Goal: Task Accomplishment & Management: Manage account settings

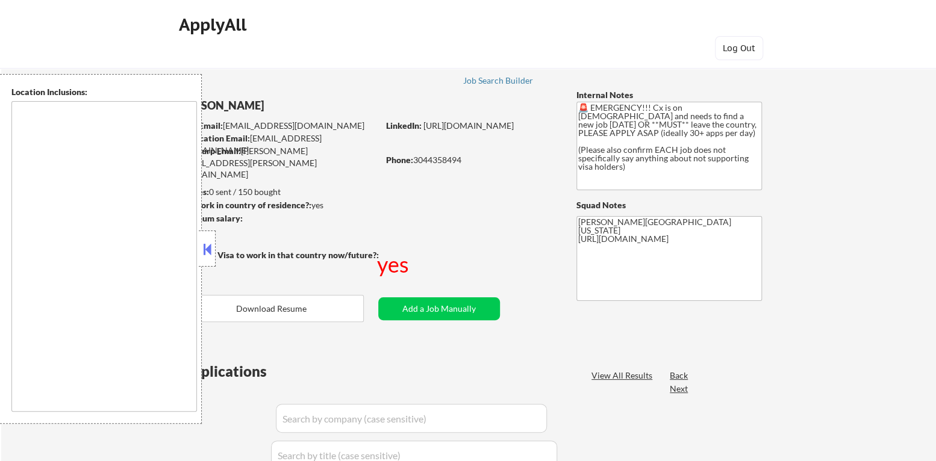
type textarea "[GEOGRAPHIC_DATA], [GEOGRAPHIC_DATA] [GEOGRAPHIC_DATA], [GEOGRAPHIC_DATA] [GEOG…"
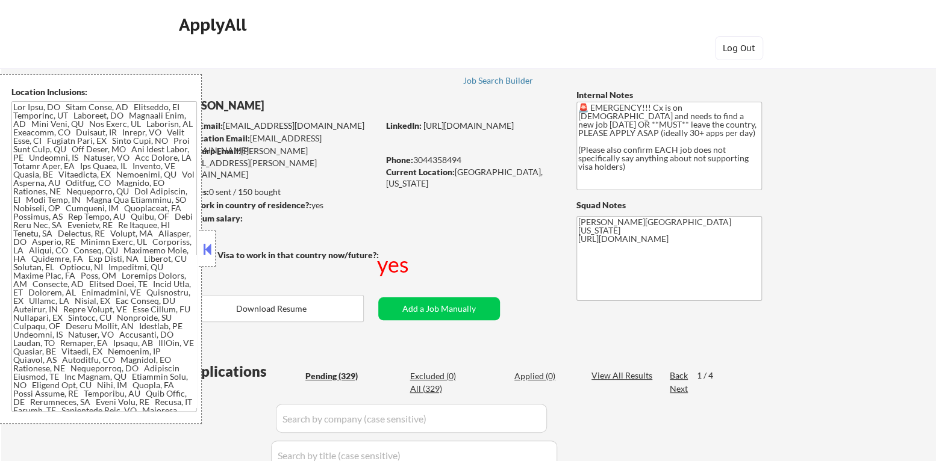
select select ""pending""
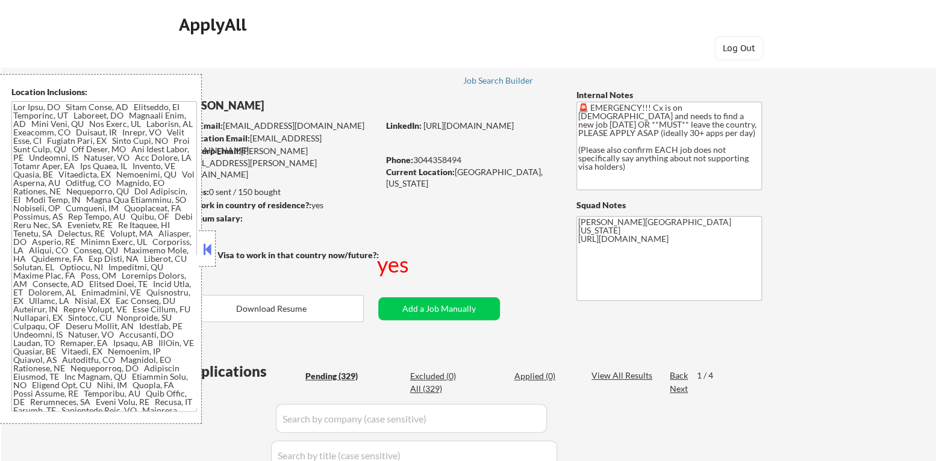
select select ""pending""
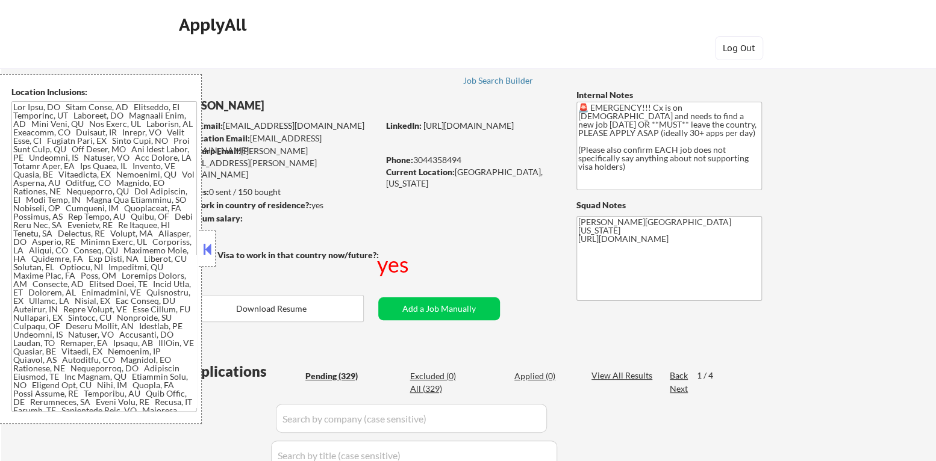
select select ""pending""
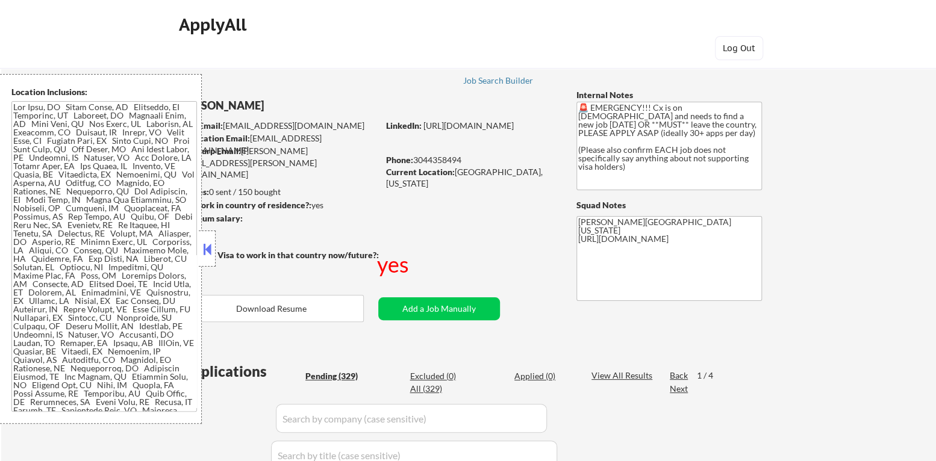
select select ""pending""
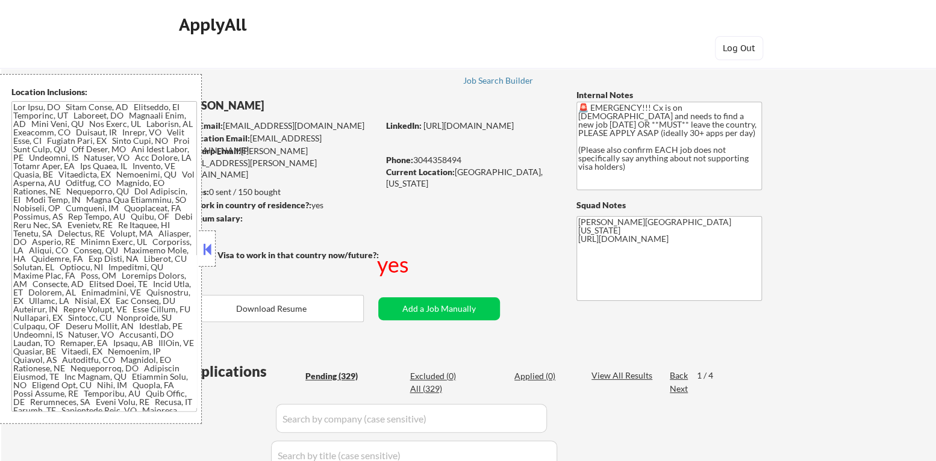
select select ""pending""
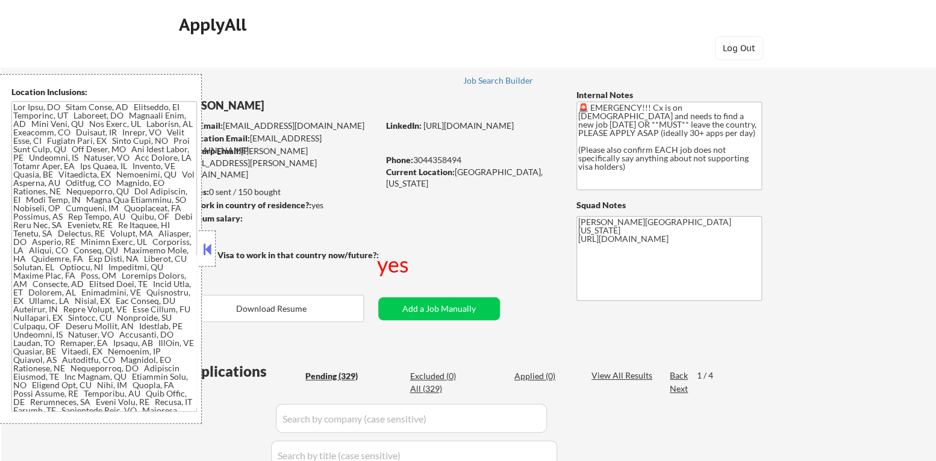
select select ""pending""
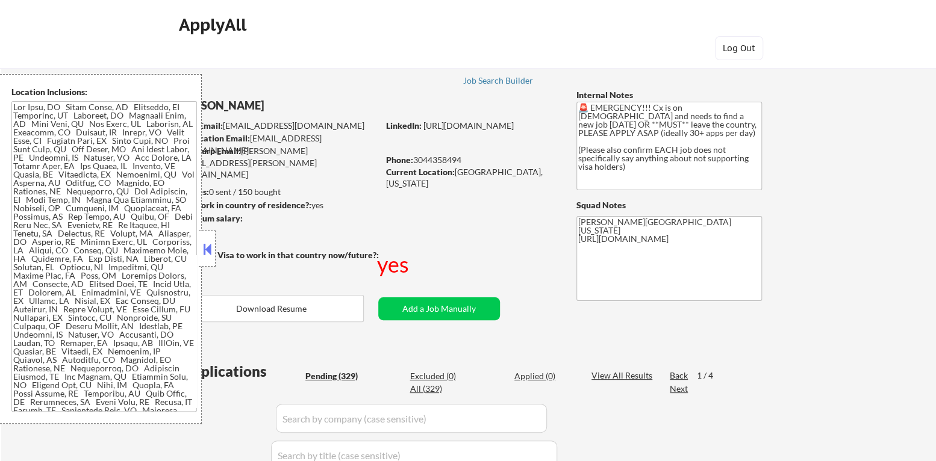
select select ""pending""
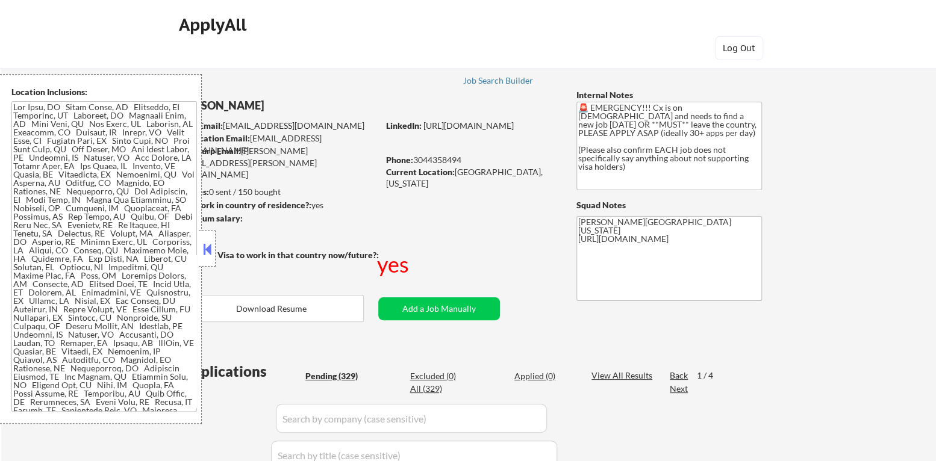
select select ""pending""
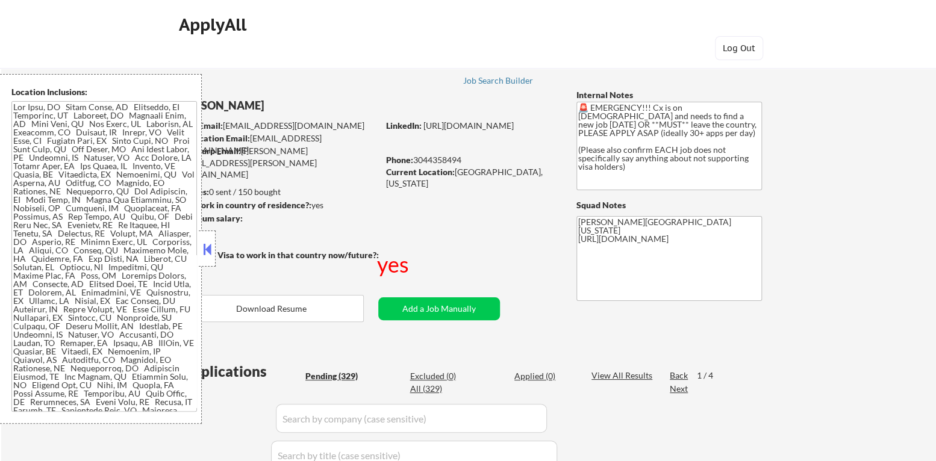
select select ""pending""
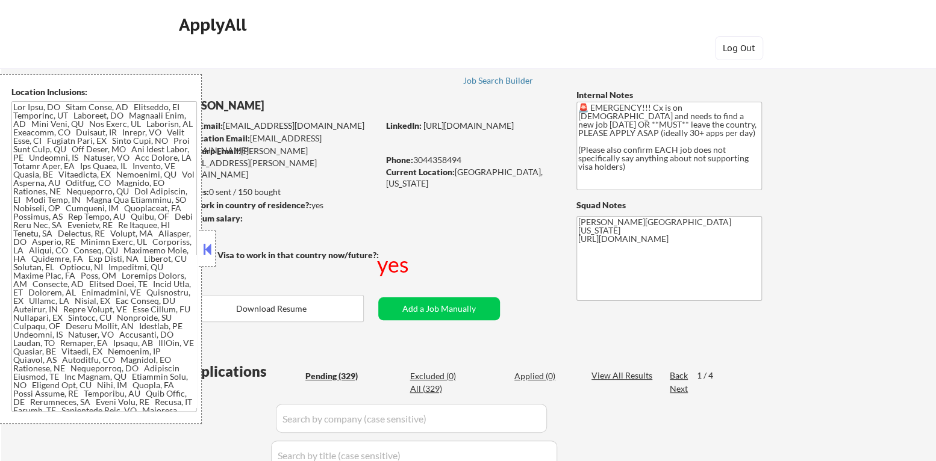
select select ""pending""
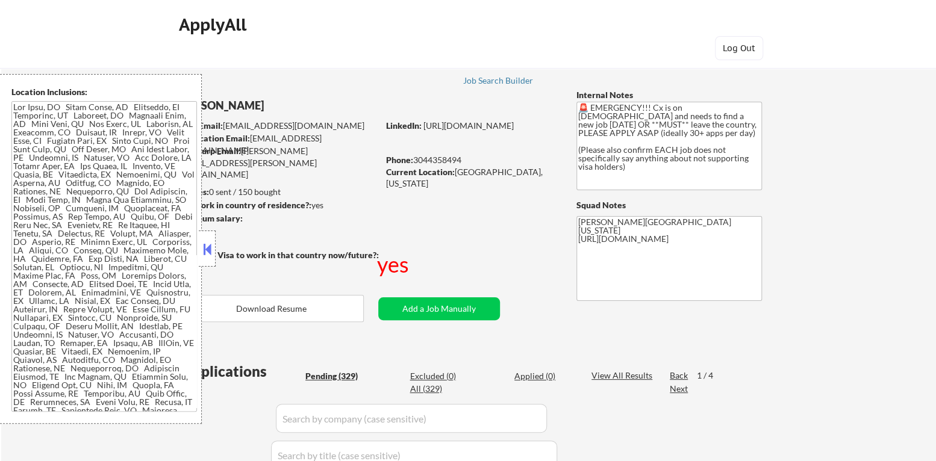
select select ""pending""
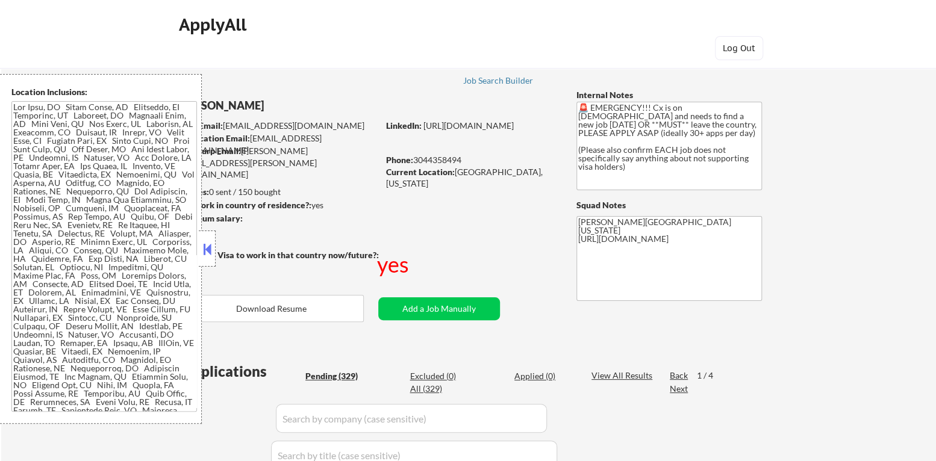
select select ""pending""
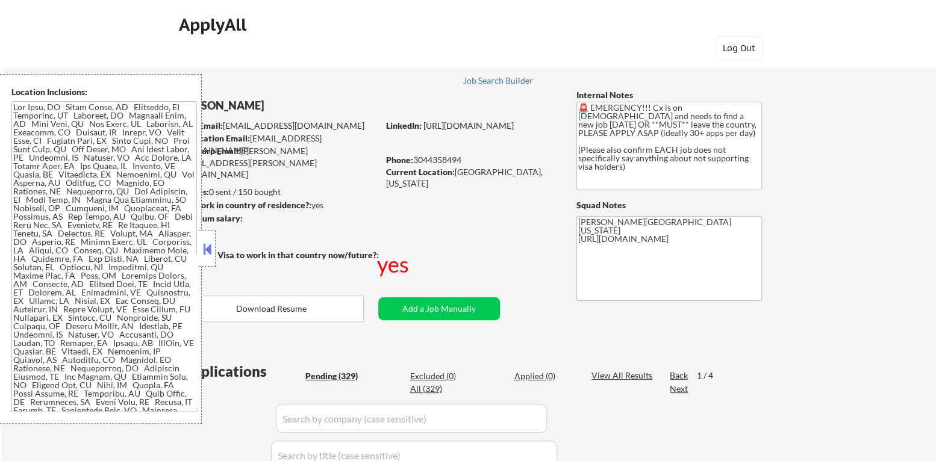
select select ""pending""
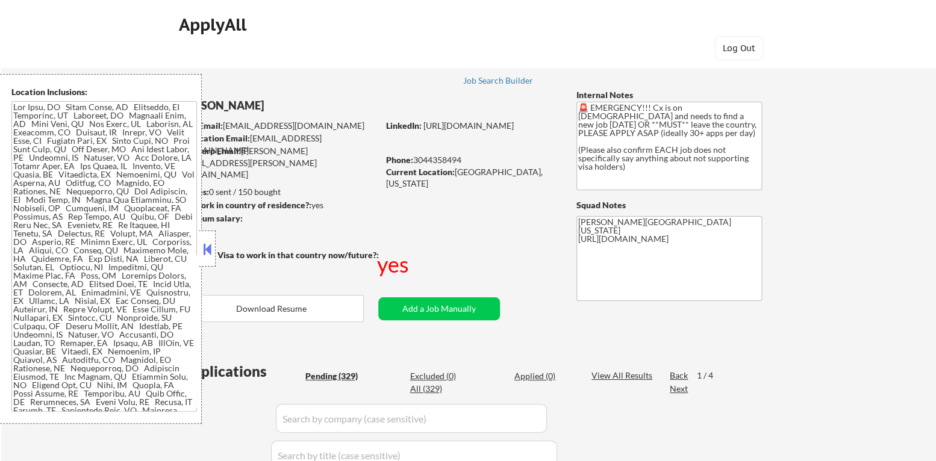
select select ""pending""
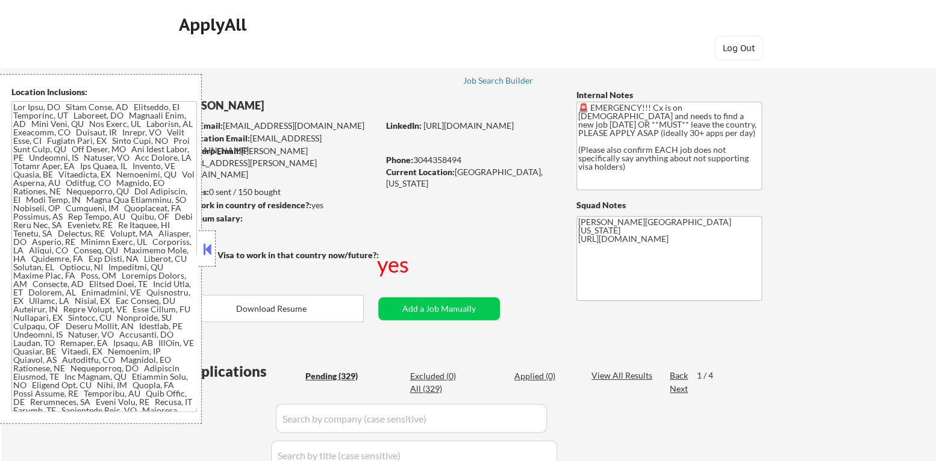
select select ""pending""
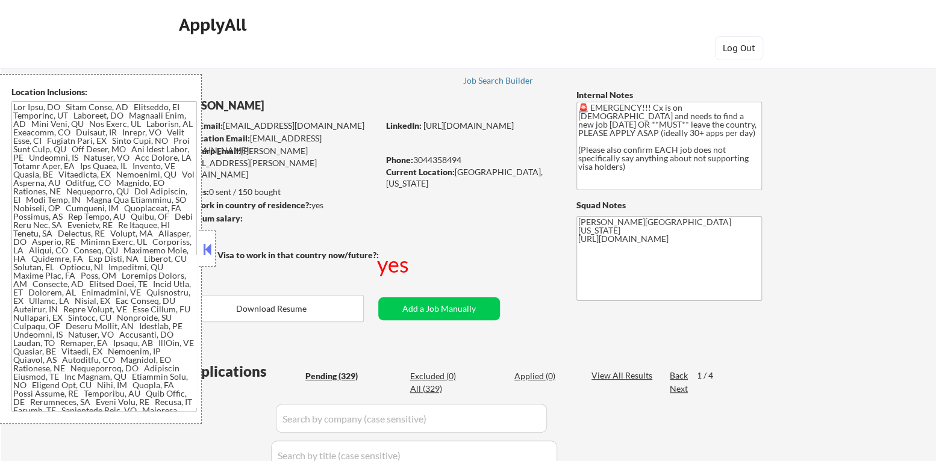
select select ""pending""
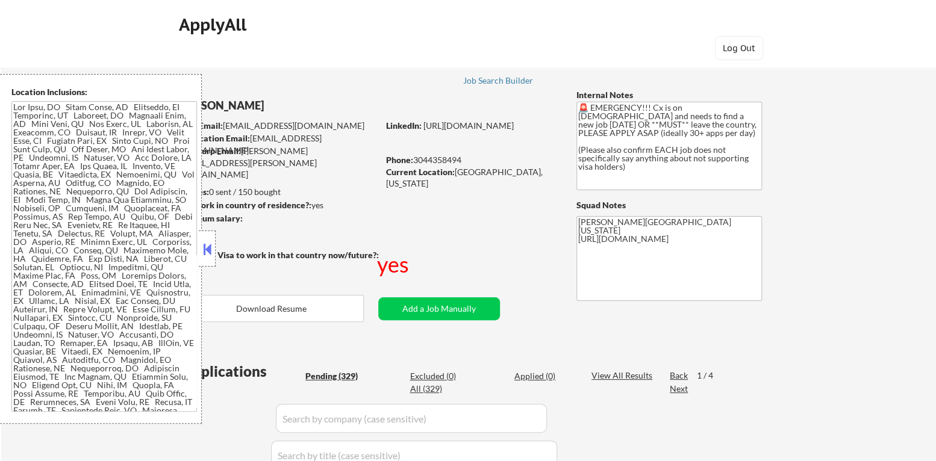
select select ""pending""
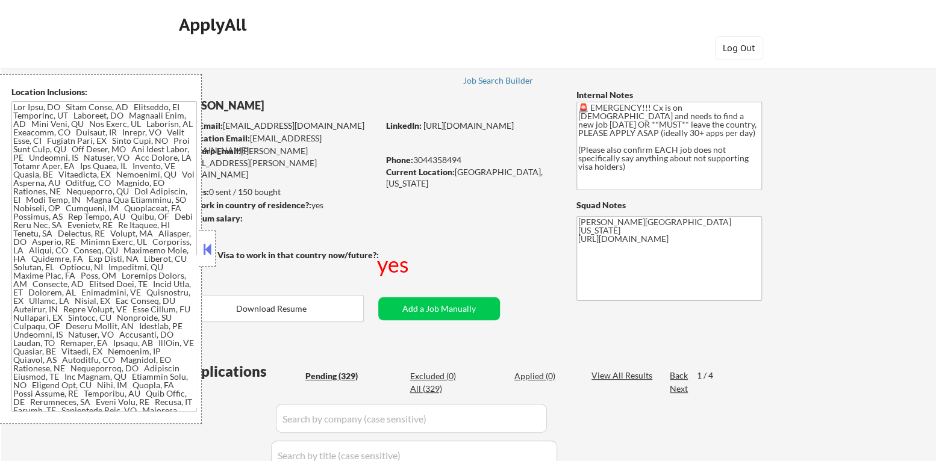
select select ""pending""
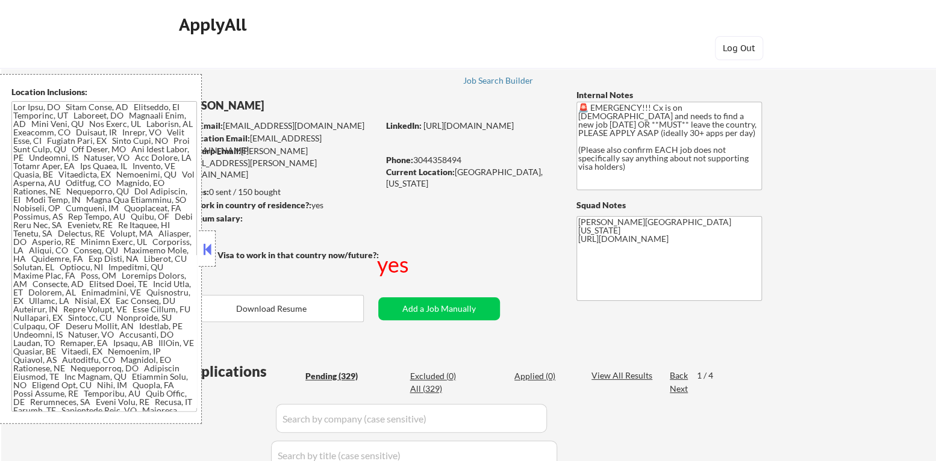
select select ""pending""
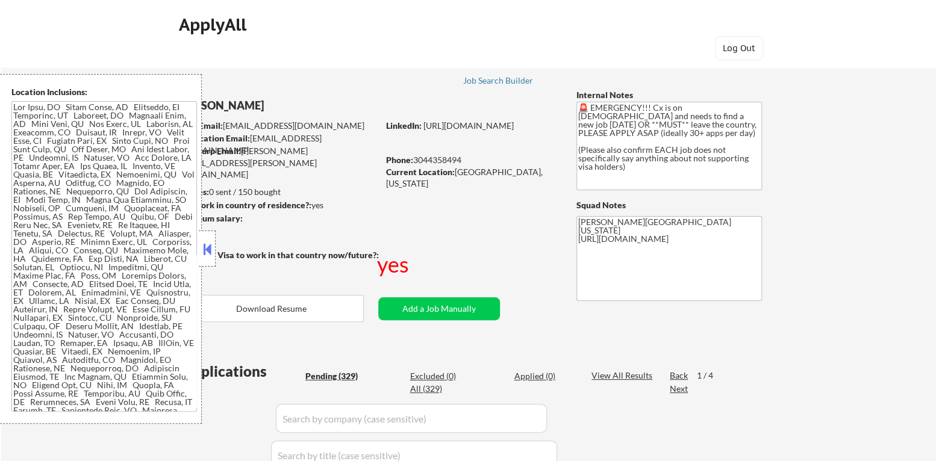
select select ""pending""
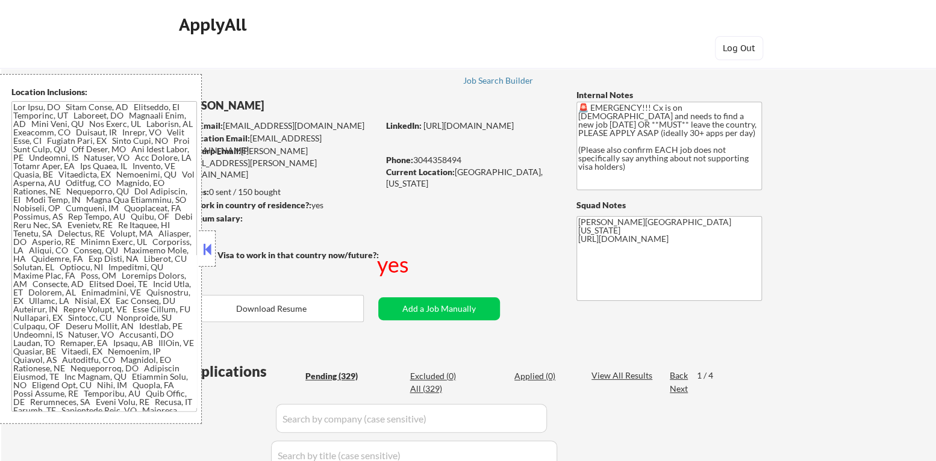
type textarea "[PERSON_NAME][GEOGRAPHIC_DATA][US_STATE] | 95123 3044358494 [URL][DOMAIN_NAME]"
click at [199, 241] on div at bounding box center [207, 249] width 17 height 36
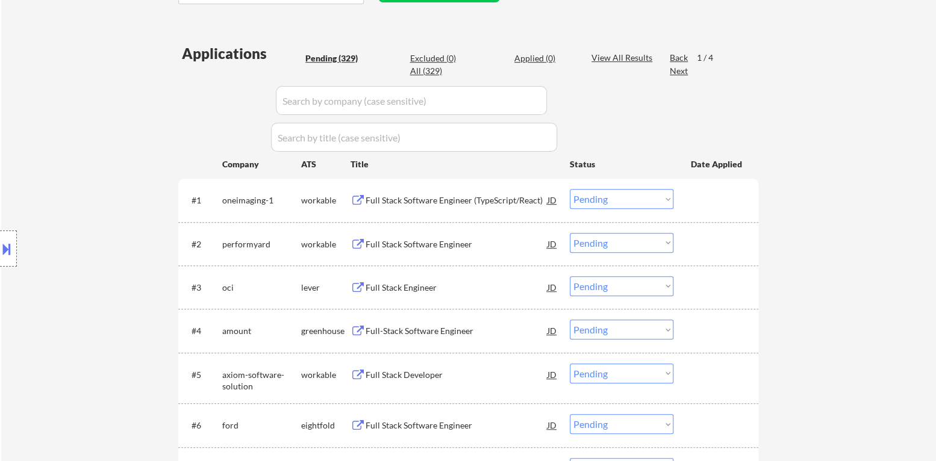
scroll to position [361, 0]
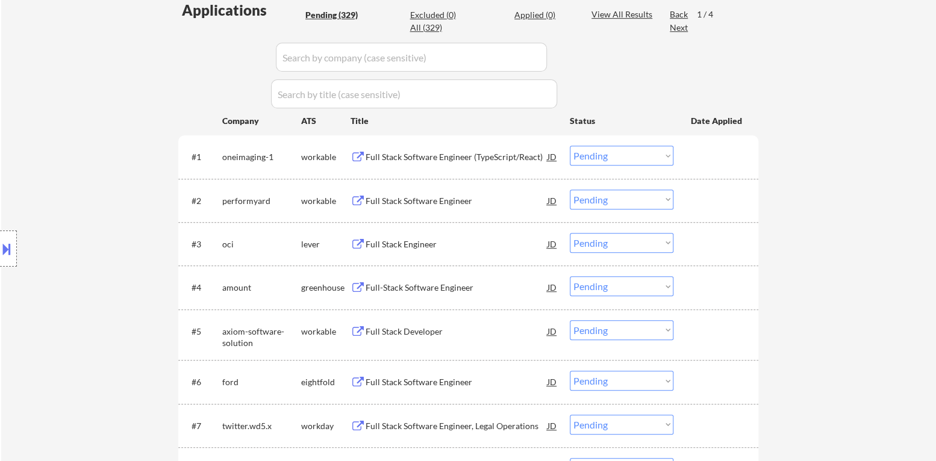
click at [456, 157] on div "Full Stack Software Engineer (TypeScript/React)" at bounding box center [456, 157] width 182 height 12
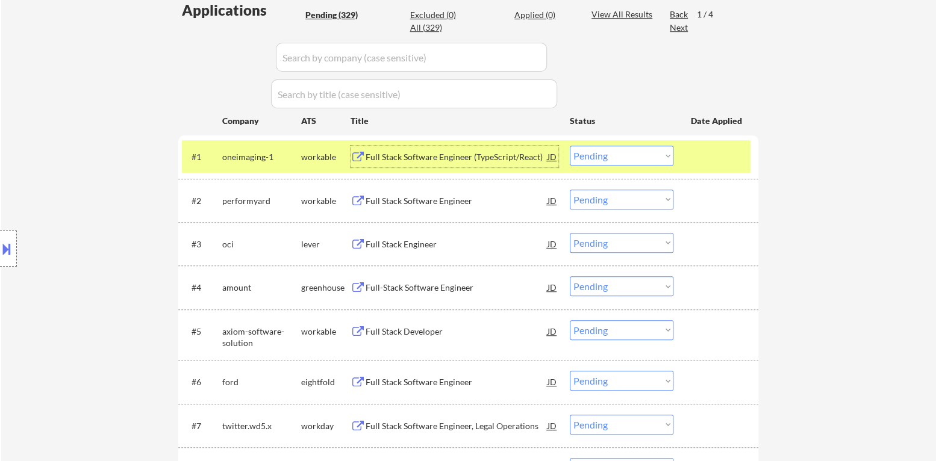
click at [595, 159] on select "Choose an option... Pending Applied Excluded (Questions) Excluded (Expired) Exc…" at bounding box center [622, 156] width 104 height 20
click at [570, 146] on select "Choose an option... Pending Applied Excluded (Questions) Excluded (Expired) Exc…" at bounding box center [622, 156] width 104 height 20
click at [709, 155] on div at bounding box center [717, 157] width 53 height 22
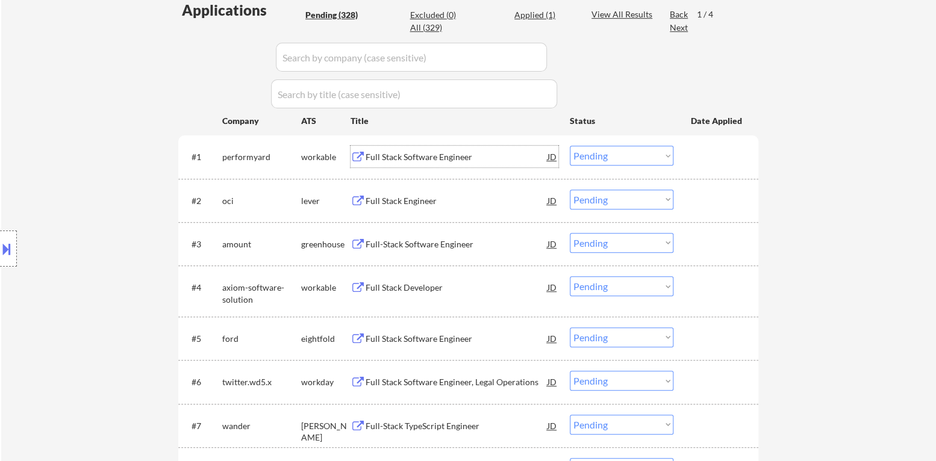
click at [434, 159] on div "Full Stack Software Engineer" at bounding box center [456, 157] width 182 height 12
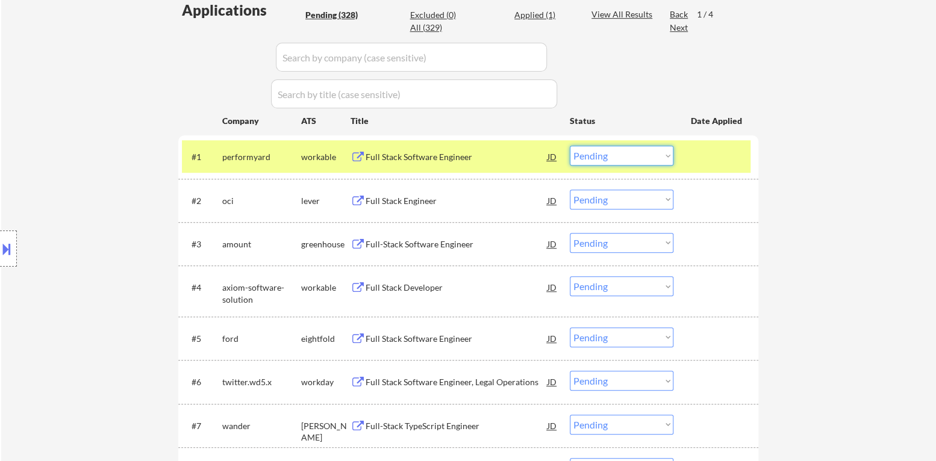
click at [632, 160] on select "Choose an option... Pending Applied Excluded (Questions) Excluded (Expired) Exc…" at bounding box center [622, 156] width 104 height 20
click at [570, 146] on select "Choose an option... Pending Applied Excluded (Questions) Excluded (Expired) Exc…" at bounding box center [622, 156] width 104 height 20
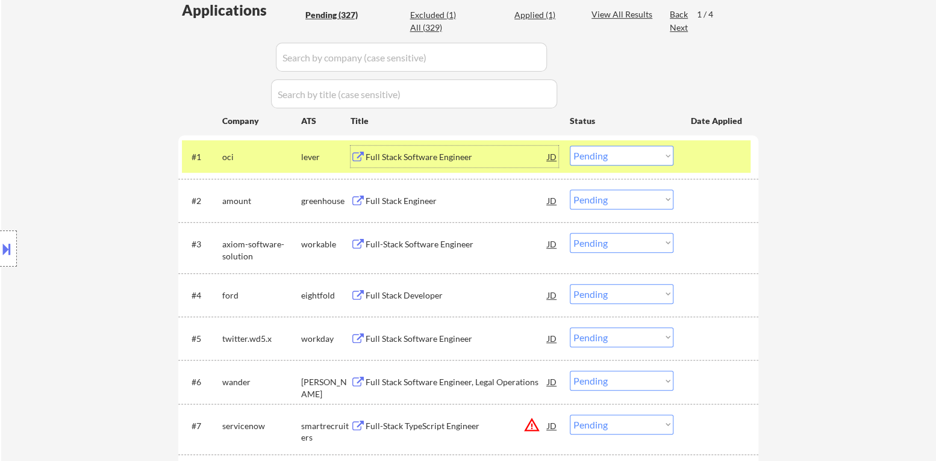
click at [412, 157] on div "Full Stack Software Engineer" at bounding box center [456, 157] width 182 height 12
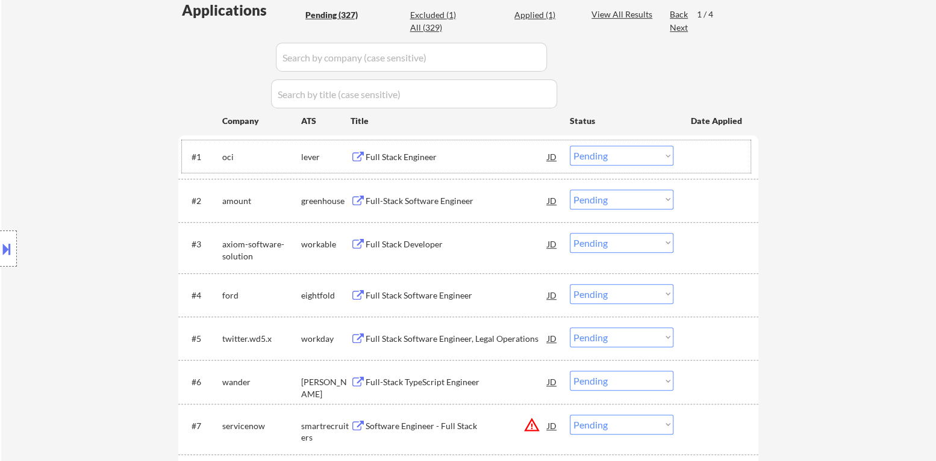
click at [620, 166] on div "#1 oci lever Full Stack Engineer JD Choose an option... Pending Applied Exclude…" at bounding box center [466, 156] width 568 height 33
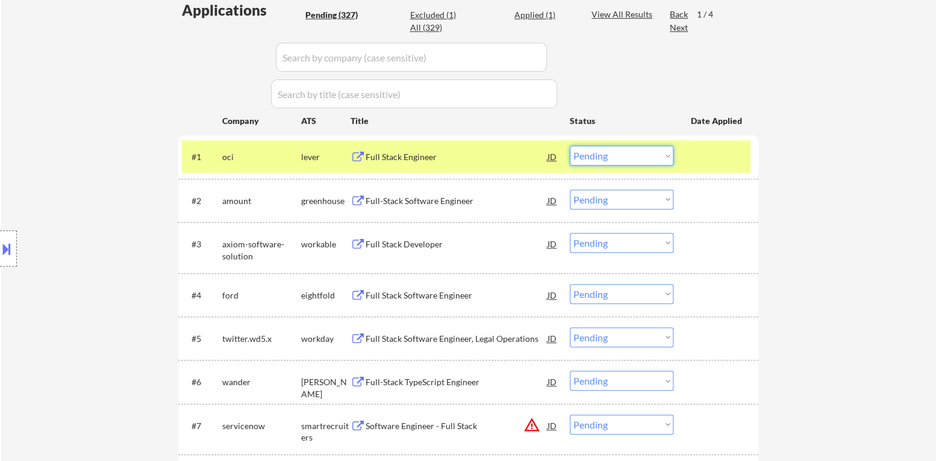
click at [623, 163] on select "Choose an option... Pending Applied Excluded (Questions) Excluded (Expired) Exc…" at bounding box center [622, 156] width 104 height 20
click at [570, 146] on select "Choose an option... Pending Applied Excluded (Questions) Excluded (Expired) Exc…" at bounding box center [622, 156] width 104 height 20
click at [721, 161] on div at bounding box center [717, 157] width 53 height 22
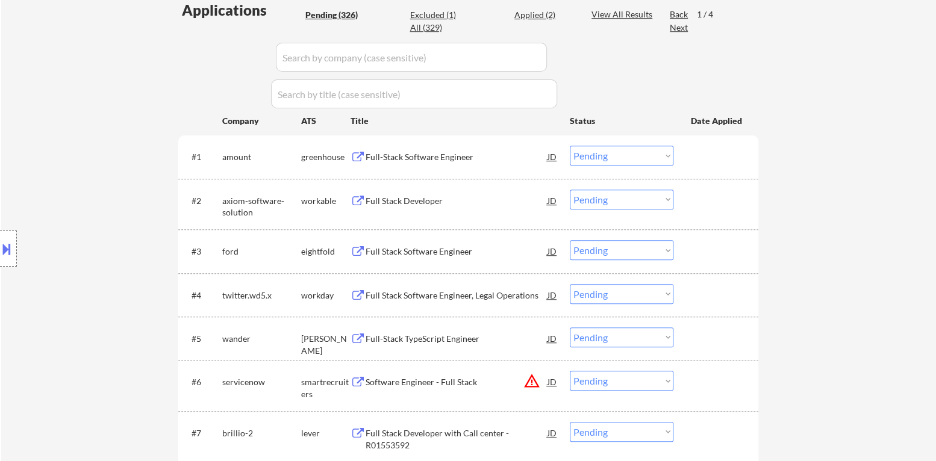
click at [425, 161] on div "Full-Stack Software Engineer" at bounding box center [456, 157] width 182 height 12
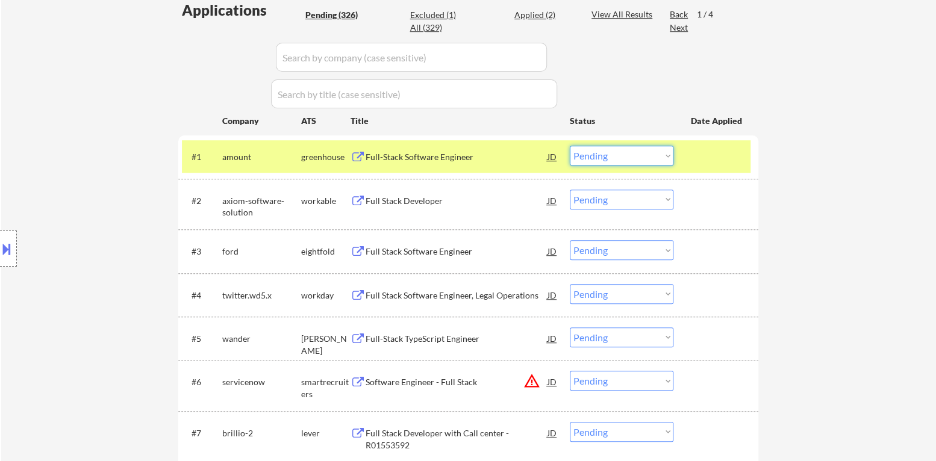
click at [619, 164] on select "Choose an option... Pending Applied Excluded (Questions) Excluded (Expired) Exc…" at bounding box center [622, 156] width 104 height 20
click at [570, 146] on select "Choose an option... Pending Applied Excluded (Questions) Excluded (Expired) Exc…" at bounding box center [622, 156] width 104 height 20
click at [730, 159] on div at bounding box center [717, 157] width 53 height 22
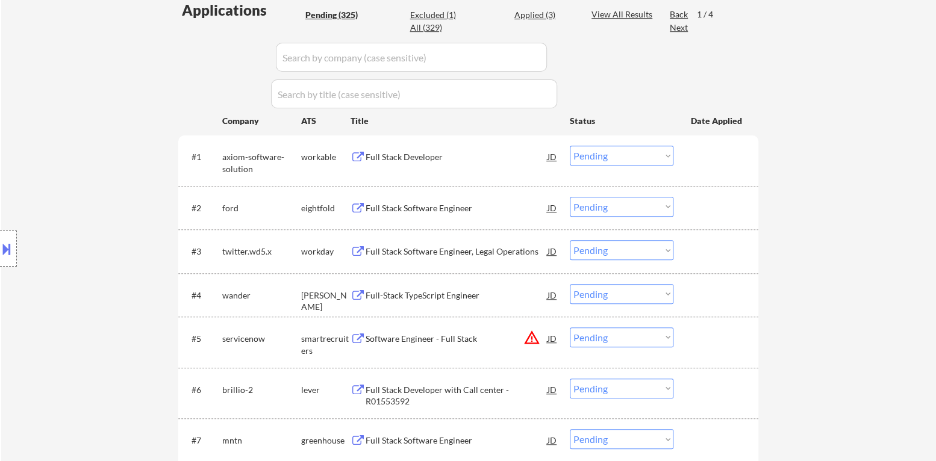
click at [420, 160] on div "Full Stack Developer" at bounding box center [456, 157] width 182 height 12
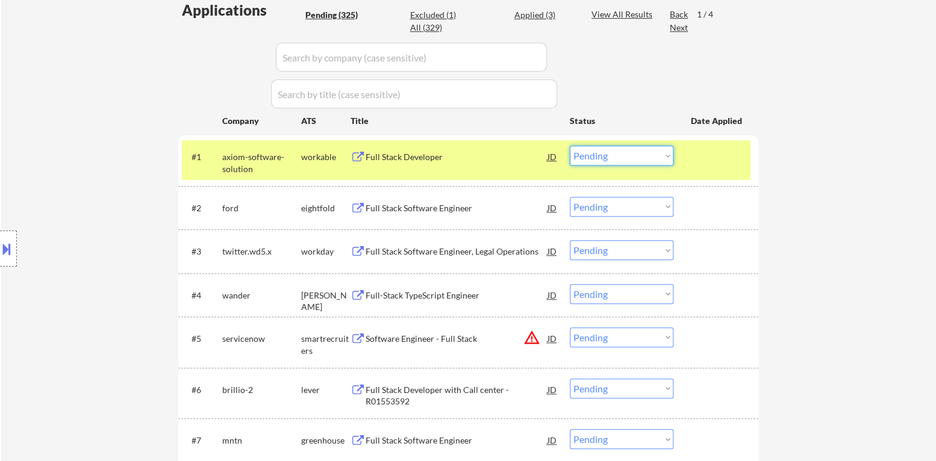
click at [596, 158] on select "Choose an option... Pending Applied Excluded (Questions) Excluded (Expired) Exc…" at bounding box center [622, 156] width 104 height 20
click at [570, 146] on select "Choose an option... Pending Applied Excluded (Questions) Excluded (Expired) Exc…" at bounding box center [622, 156] width 104 height 20
click at [697, 172] on div "#1 axiom-software-solution workable Full Stack Developer JD Choose an option...…" at bounding box center [466, 160] width 568 height 40
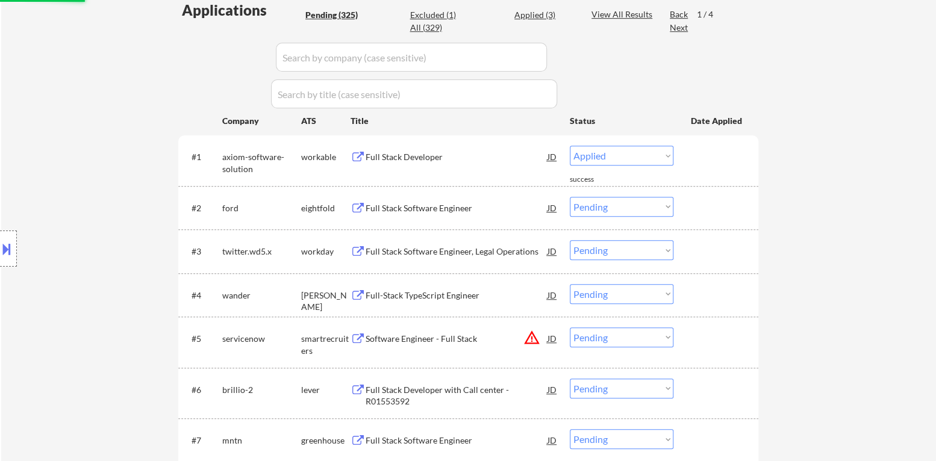
select select ""pending""
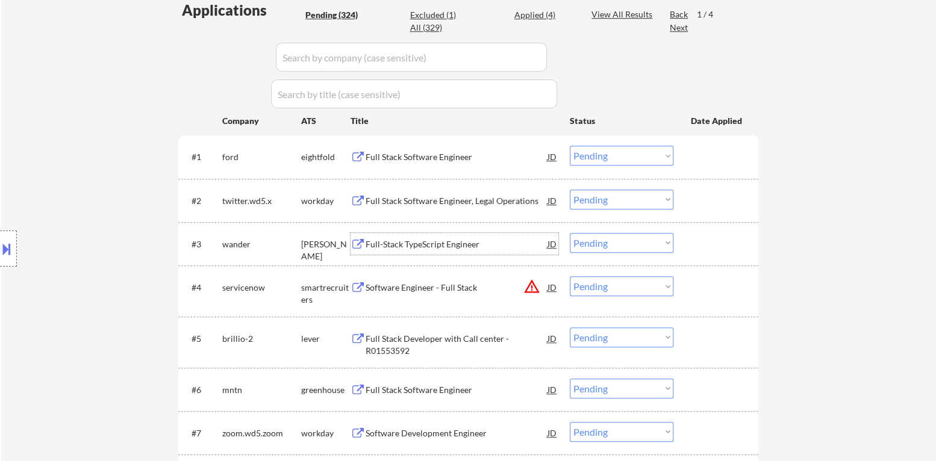
click at [436, 238] on div "Full-Stack TypeScript Engineer" at bounding box center [456, 244] width 182 height 12
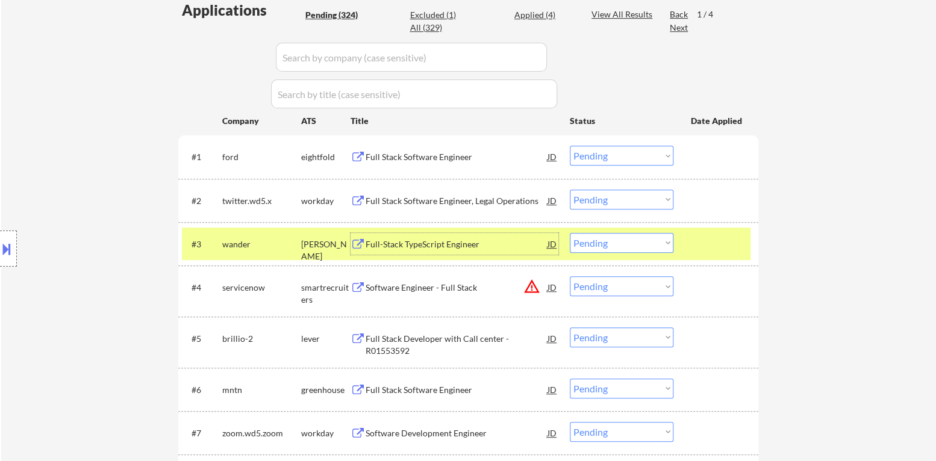
click at [630, 240] on select "Choose an option... Pending Applied Excluded (Questions) Excluded (Expired) Exc…" at bounding box center [622, 243] width 104 height 20
click at [570, 233] on select "Choose an option... Pending Applied Excluded (Questions) Excluded (Expired) Exc…" at bounding box center [622, 243] width 104 height 20
click at [744, 242] on div "#3 wander [PERSON_NAME] Full-Stack TypeScript Engineer JD Choose an option... P…" at bounding box center [466, 244] width 568 height 33
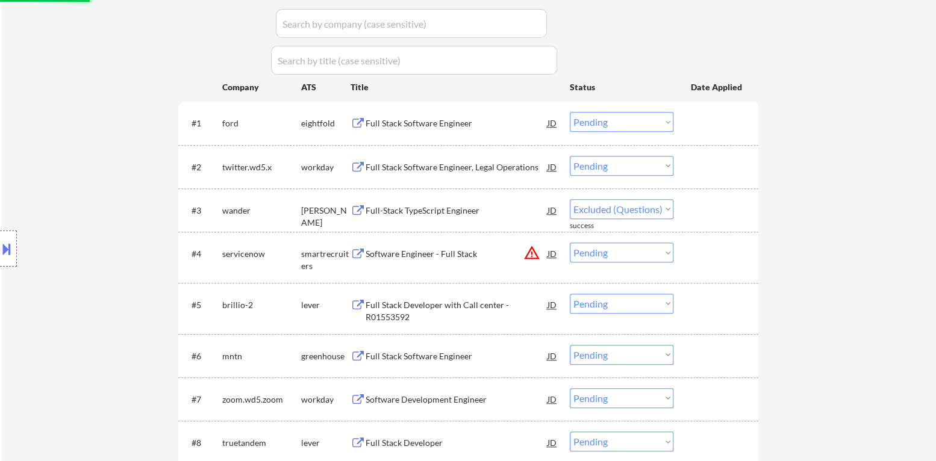
scroll to position [421, 0]
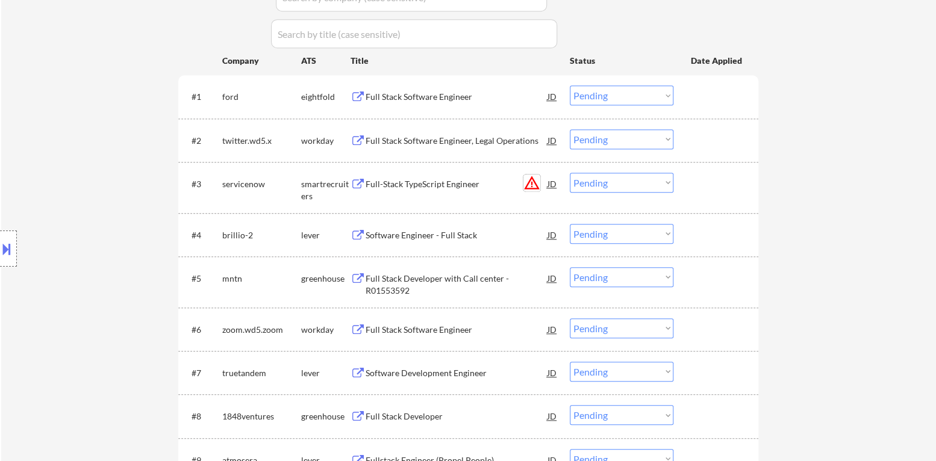
click at [532, 188] on button "warning_amber" at bounding box center [531, 183] width 17 height 17
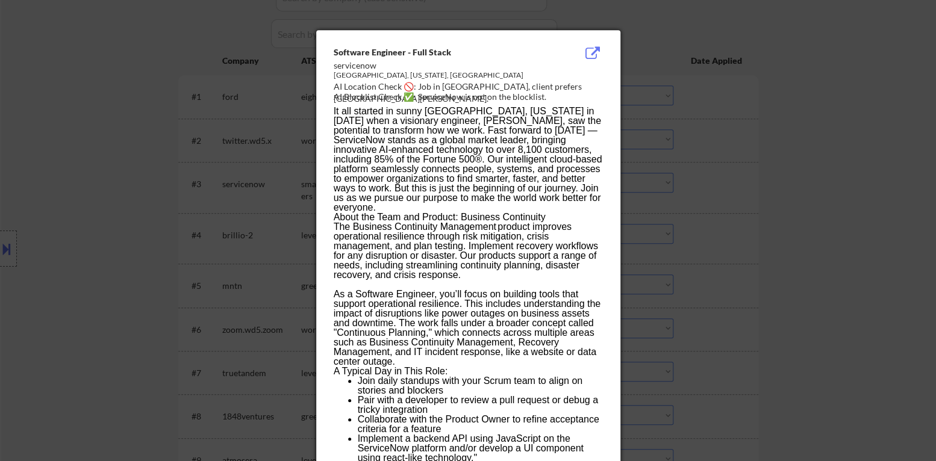
click at [707, 207] on div at bounding box center [468, 230] width 936 height 461
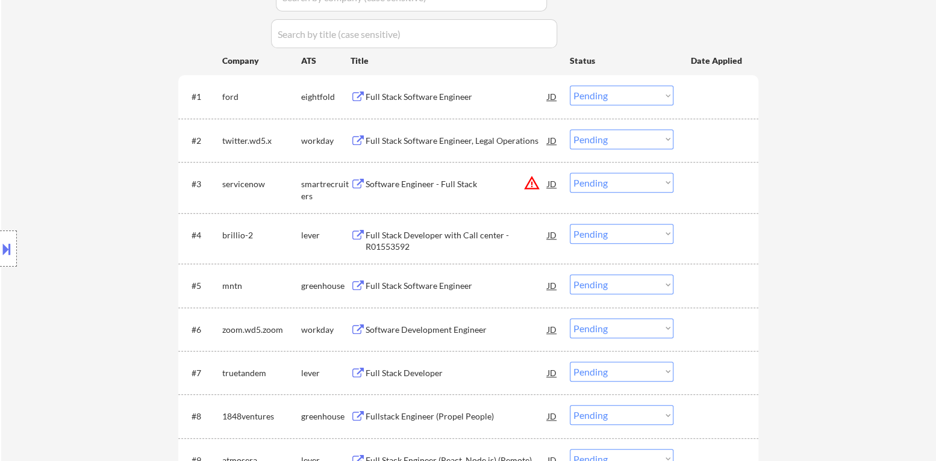
click at [437, 181] on div "Software Engineer - Full Stack" at bounding box center [456, 184] width 182 height 12
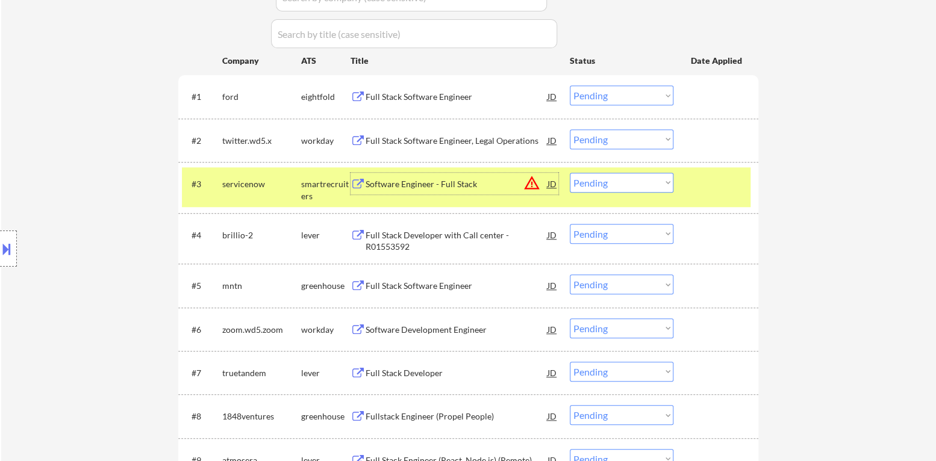
click at [641, 188] on select "Choose an option... Pending Applied Excluded (Questions) Excluded (Expired) Exc…" at bounding box center [622, 183] width 104 height 20
click at [570, 173] on select "Choose an option... Pending Applied Excluded (Questions) Excluded (Expired) Exc…" at bounding box center [622, 183] width 104 height 20
click at [712, 188] on div at bounding box center [717, 184] width 53 height 22
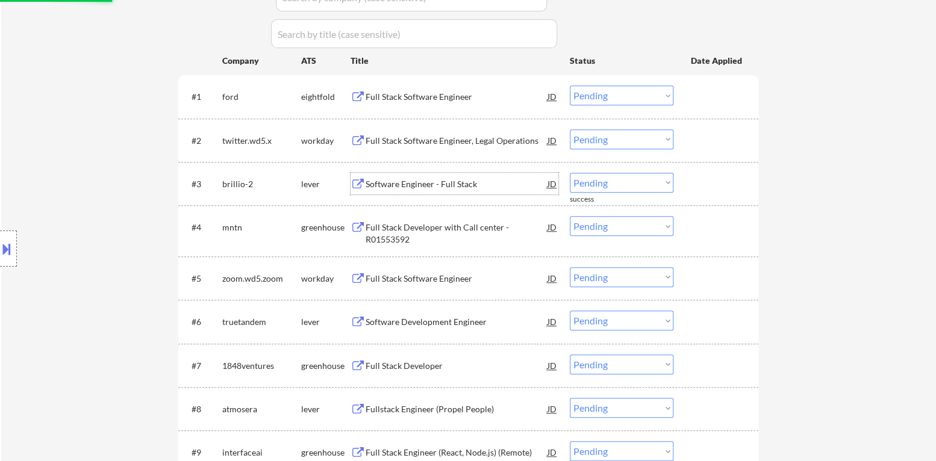
click at [452, 187] on div "Software Engineer - Full Stack" at bounding box center [456, 184] width 182 height 12
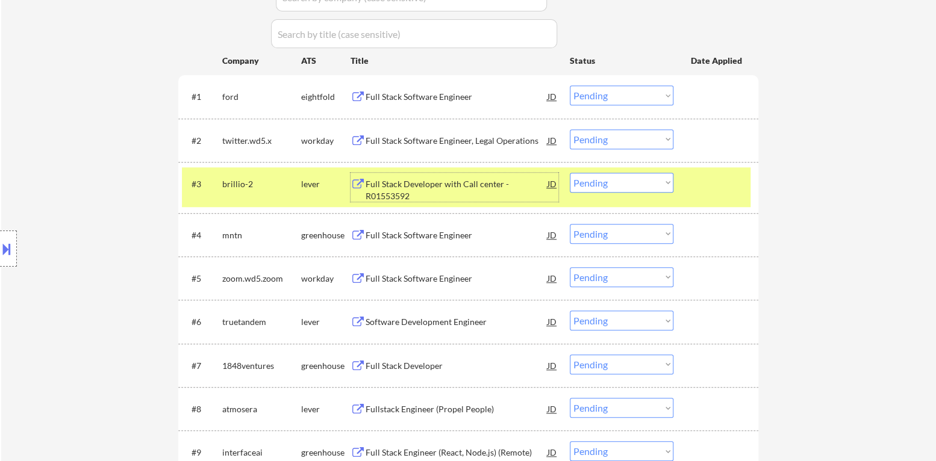
click at [627, 187] on select "Choose an option... Pending Applied Excluded (Questions) Excluded (Expired) Exc…" at bounding box center [622, 183] width 104 height 20
click at [570, 173] on select "Choose an option... Pending Applied Excluded (Questions) Excluded (Expired) Exc…" at bounding box center [622, 183] width 104 height 20
click at [712, 176] on div at bounding box center [717, 184] width 53 height 22
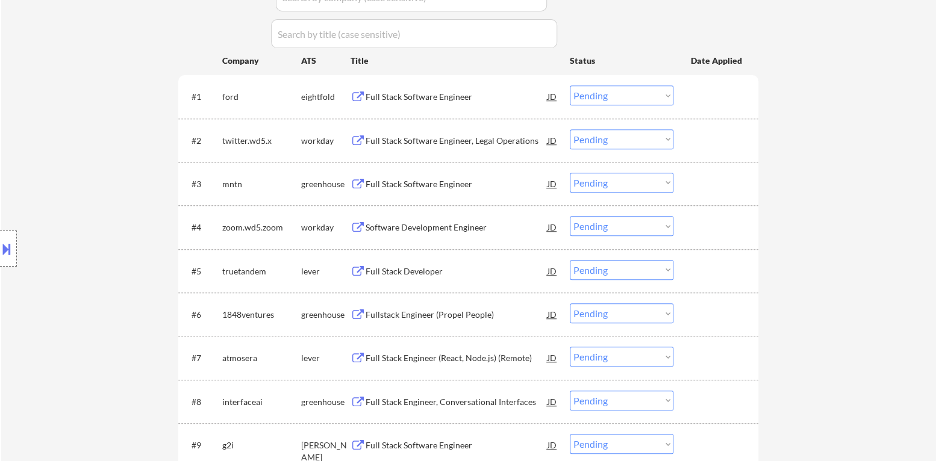
click at [452, 187] on div "Full Stack Software Engineer" at bounding box center [456, 184] width 182 height 12
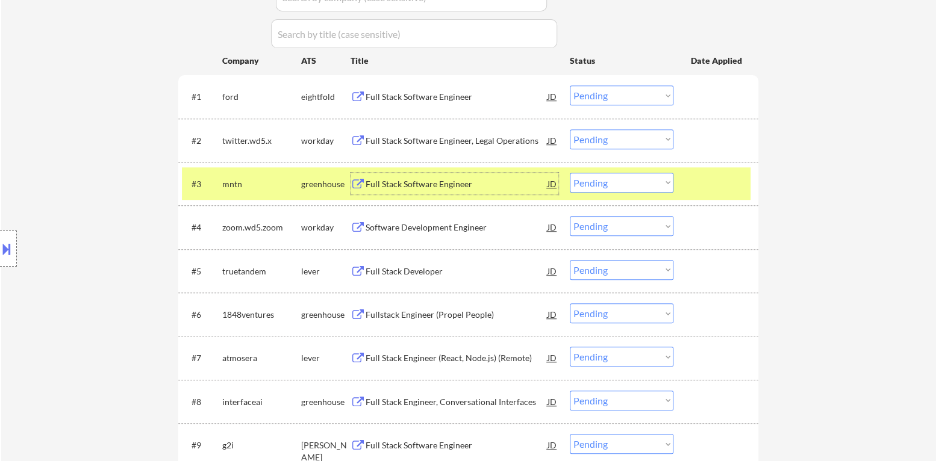
click at [639, 188] on select "Choose an option... Pending Applied Excluded (Questions) Excluded (Expired) Exc…" at bounding box center [622, 183] width 104 height 20
click at [570, 173] on select "Choose an option... Pending Applied Excluded (Questions) Excluded (Expired) Exc…" at bounding box center [622, 183] width 104 height 20
click at [709, 187] on div at bounding box center [717, 184] width 53 height 22
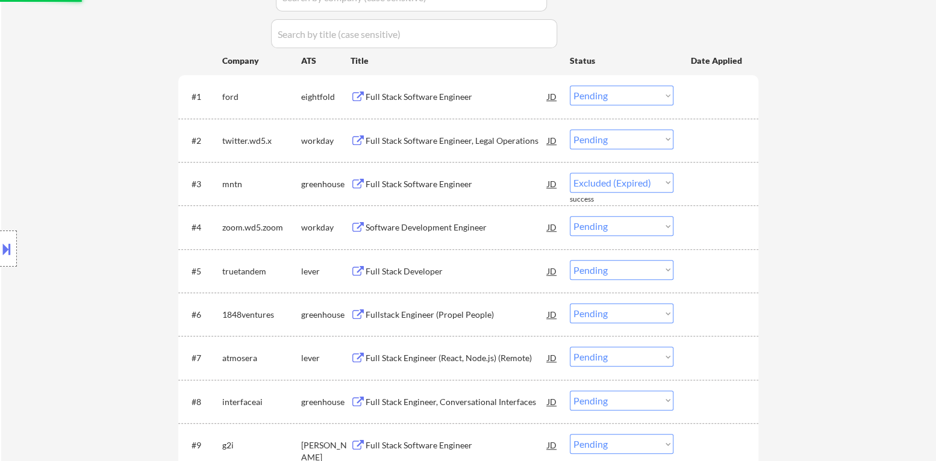
select select ""pending""
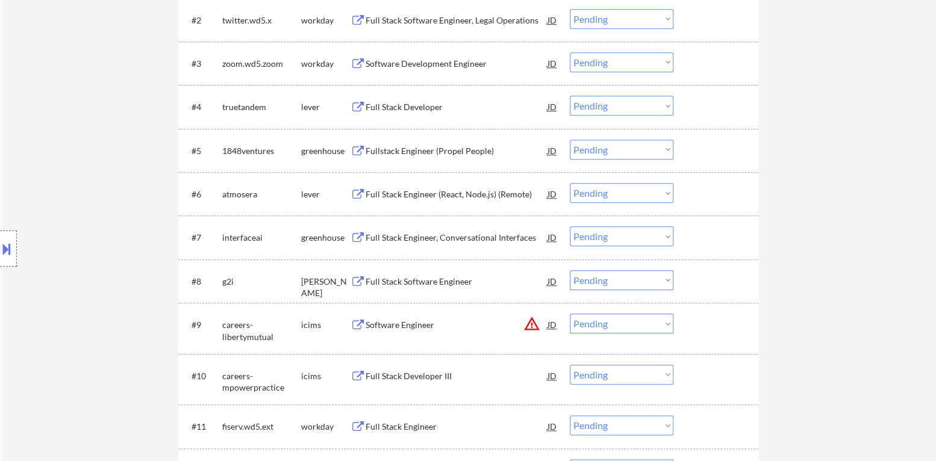
scroll to position [602, 0]
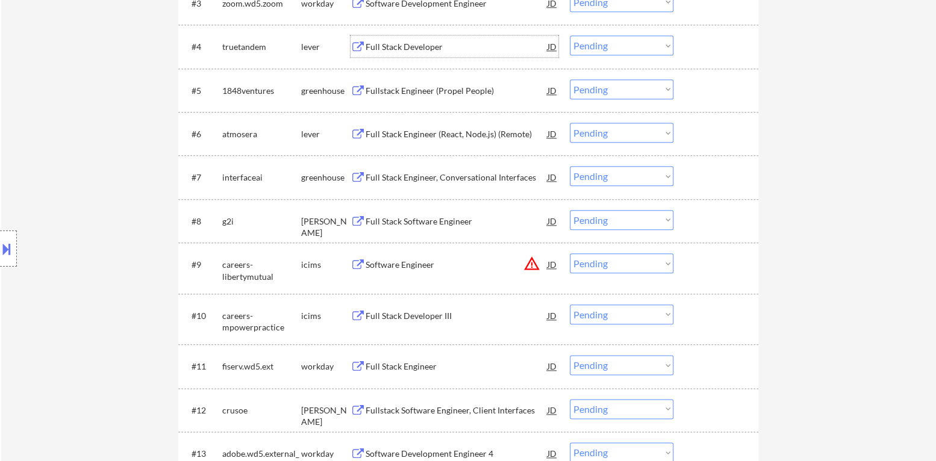
click at [423, 48] on div "Full Stack Developer" at bounding box center [456, 47] width 182 height 12
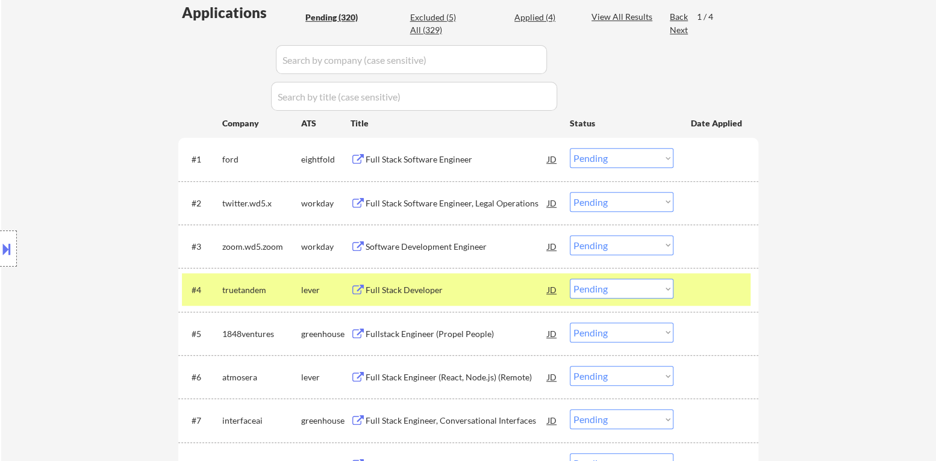
scroll to position [421, 0]
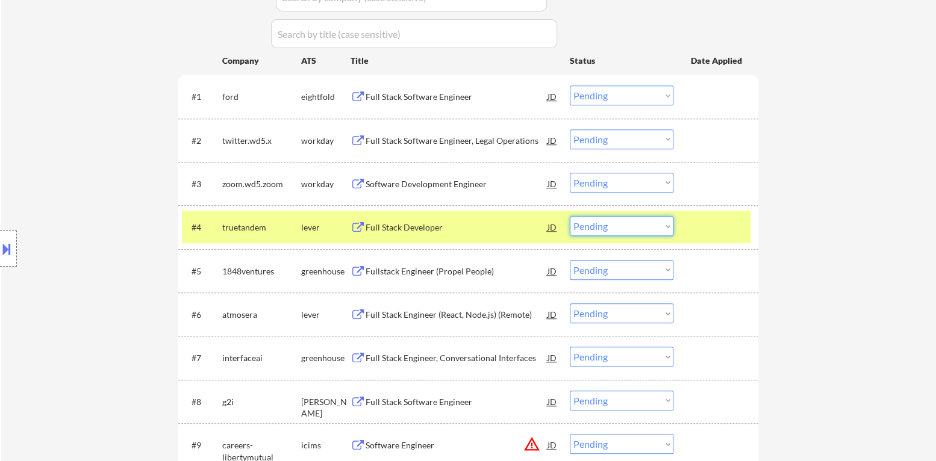
click at [637, 226] on select "Choose an option... Pending Applied Excluded (Questions) Excluded (Expired) Exc…" at bounding box center [622, 226] width 104 height 20
click at [570, 216] on select "Choose an option... Pending Applied Excluded (Questions) Excluded (Expired) Exc…" at bounding box center [622, 226] width 104 height 20
click at [727, 224] on div at bounding box center [717, 227] width 53 height 22
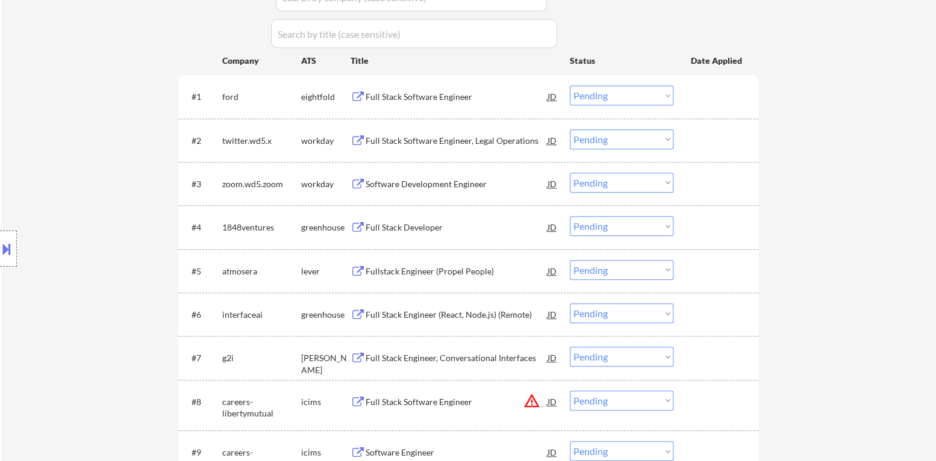
click at [422, 228] on div "Full Stack Developer" at bounding box center [456, 228] width 182 height 12
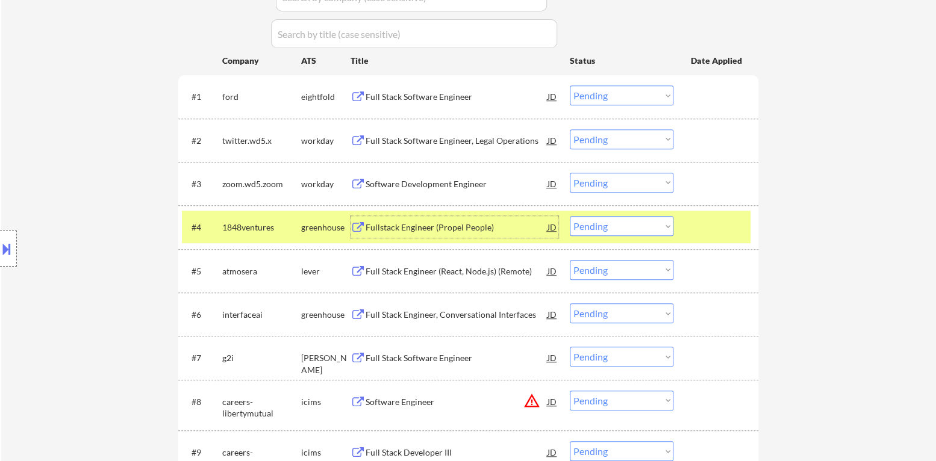
click at [621, 223] on select "Choose an option... Pending Applied Excluded (Questions) Excluded (Expired) Exc…" at bounding box center [622, 226] width 104 height 20
click at [570, 216] on select "Choose an option... Pending Applied Excluded (Questions) Excluded (Expired) Exc…" at bounding box center [622, 226] width 104 height 20
click at [692, 232] on div at bounding box center [717, 227] width 53 height 22
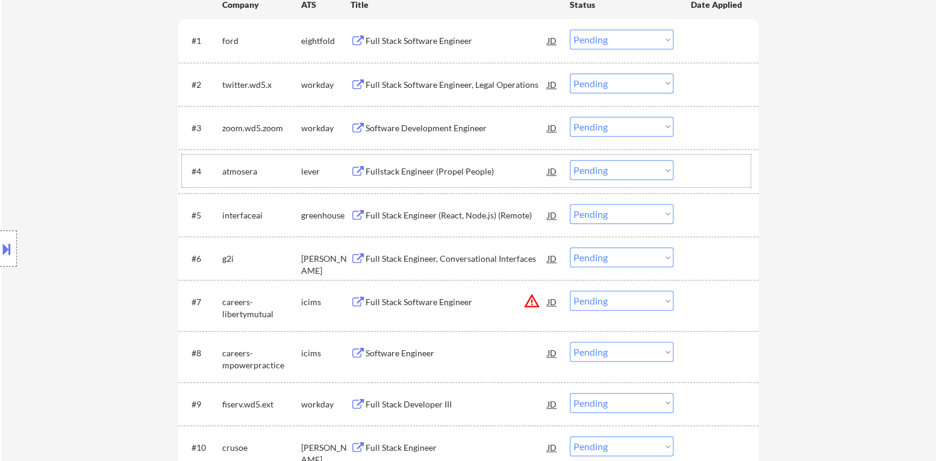
scroll to position [482, 0]
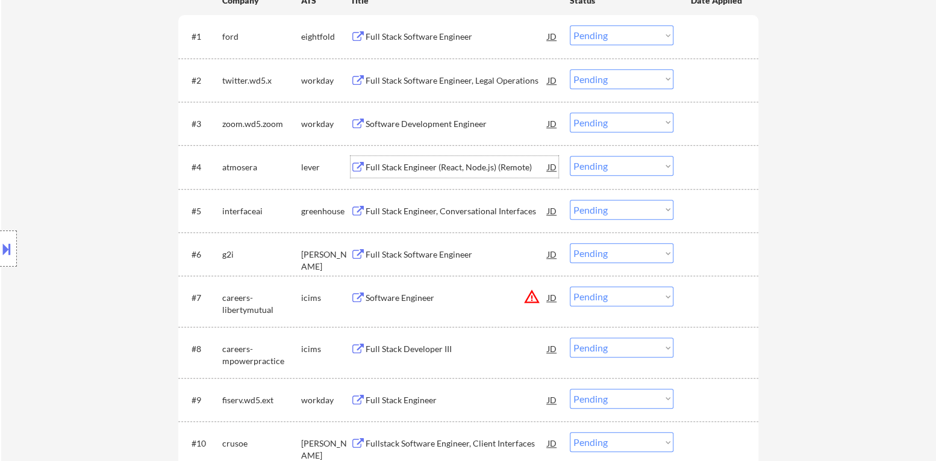
click at [441, 163] on div "Full Stack Engineer (React, Node.js) (Remote)" at bounding box center [456, 167] width 182 height 12
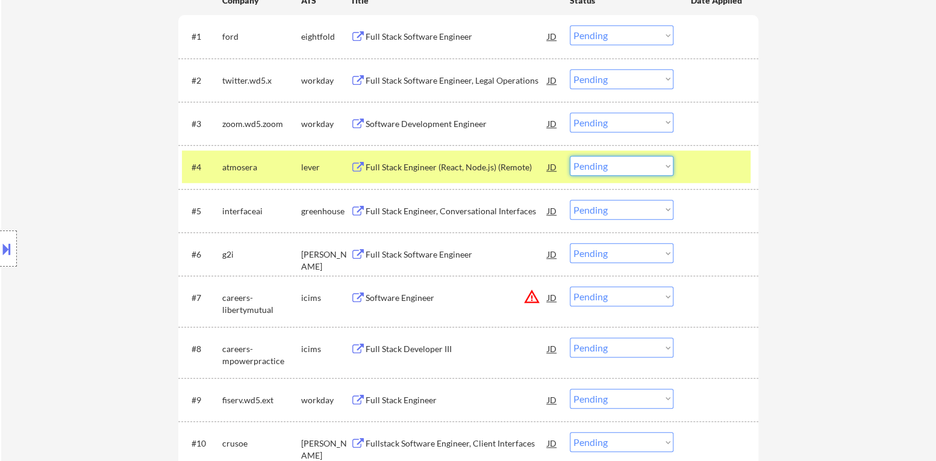
click at [588, 168] on select "Choose an option... Pending Applied Excluded (Questions) Excluded (Expired) Exc…" at bounding box center [622, 166] width 104 height 20
click at [570, 156] on select "Choose an option... Pending Applied Excluded (Questions) Excluded (Expired) Exc…" at bounding box center [622, 166] width 104 height 20
click at [694, 167] on div at bounding box center [717, 167] width 53 height 22
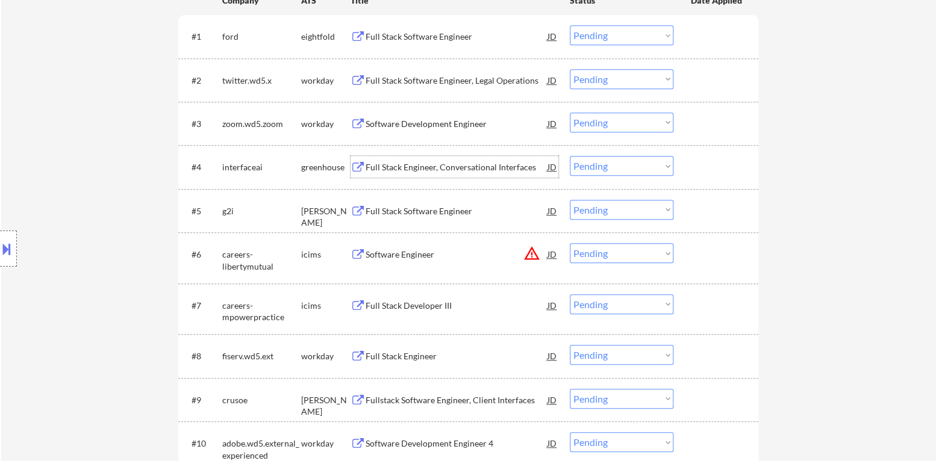
click at [444, 171] on div "Full Stack Engineer, Conversational Interfaces" at bounding box center [456, 167] width 182 height 12
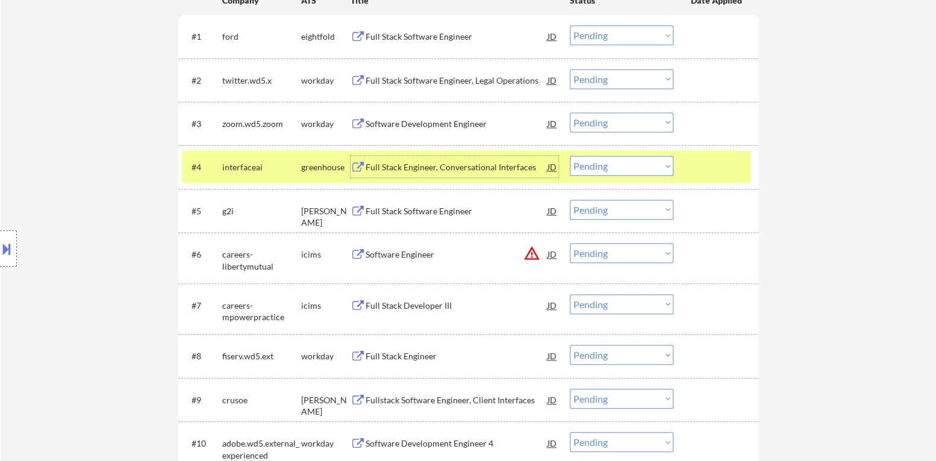
click at [622, 164] on select "Choose an option... Pending Applied Excluded (Questions) Excluded (Expired) Exc…" at bounding box center [622, 166] width 104 height 20
click at [624, 169] on select "Choose an option... Pending Applied Excluded (Questions) Excluded (Expired) Exc…" at bounding box center [622, 166] width 104 height 20
click at [570, 156] on select "Choose an option... Pending Applied Excluded (Questions) Excluded (Expired) Exc…" at bounding box center [622, 166] width 104 height 20
click at [710, 167] on div at bounding box center [717, 167] width 53 height 22
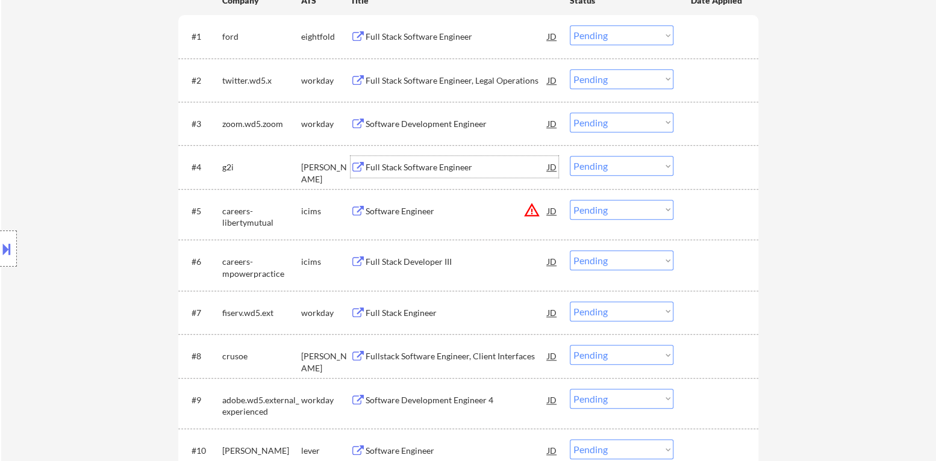
click at [446, 169] on div "Full Stack Software Engineer" at bounding box center [456, 167] width 182 height 12
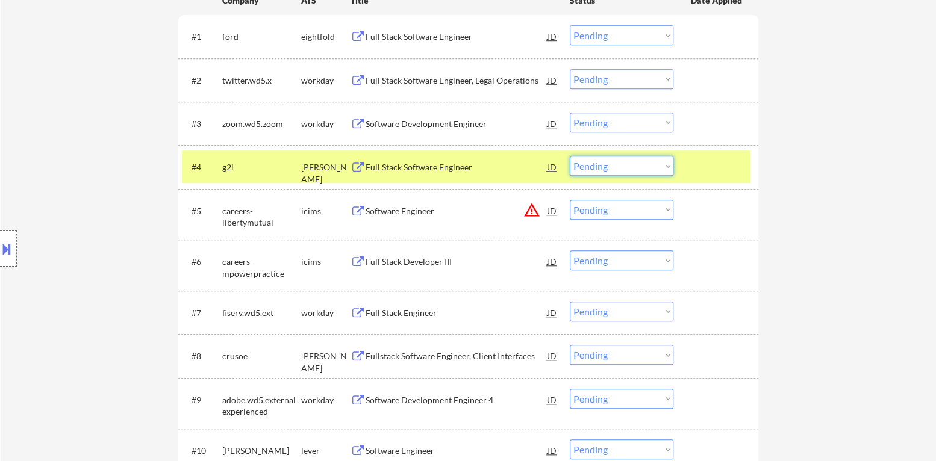
click at [605, 167] on select "Choose an option... Pending Applied Excluded (Questions) Excluded (Expired) Exc…" at bounding box center [622, 166] width 104 height 20
click at [570, 156] on select "Choose an option... Pending Applied Excluded (Questions) Excluded (Expired) Exc…" at bounding box center [622, 166] width 104 height 20
click at [707, 160] on div at bounding box center [717, 167] width 53 height 22
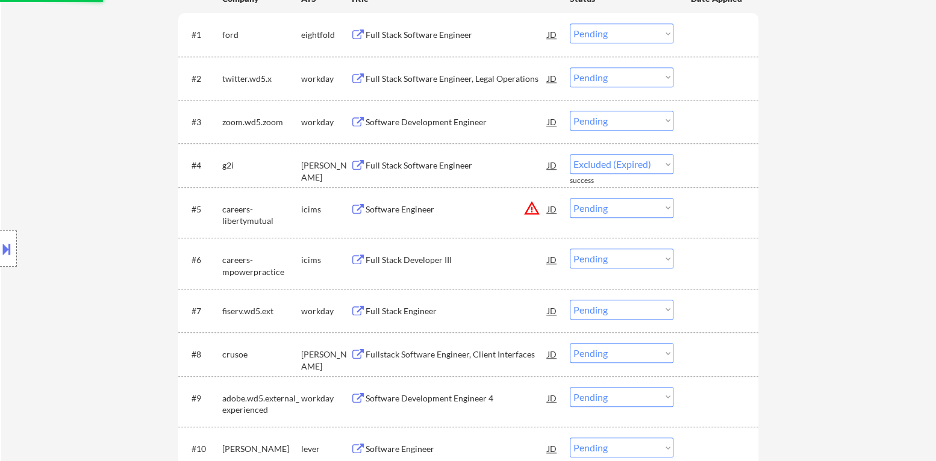
select select ""pending""
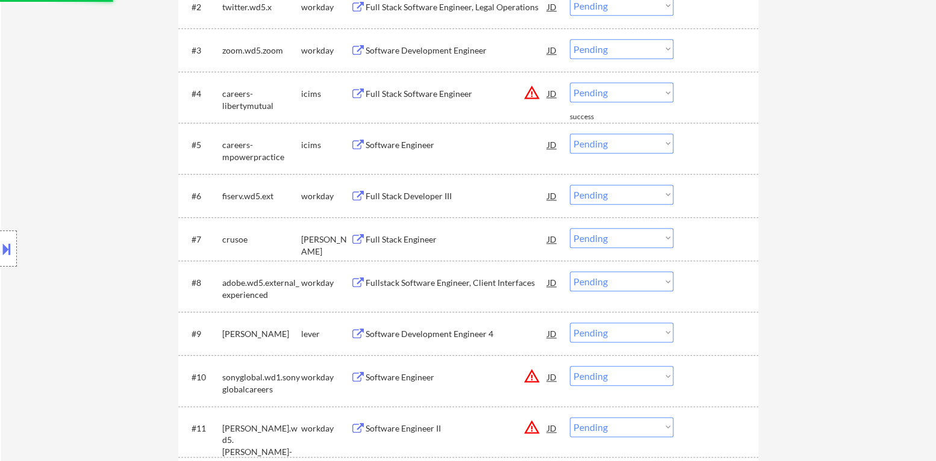
scroll to position [602, 0]
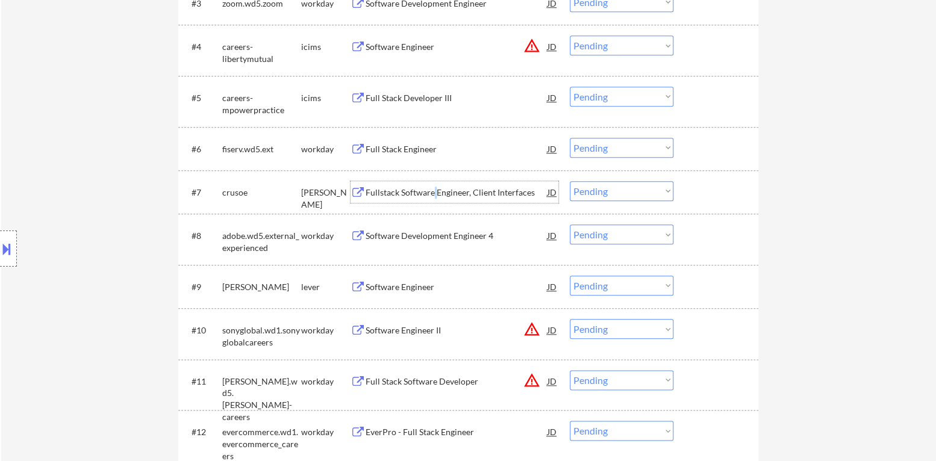
click at [435, 192] on div "Fullstack Software Engineer, Client Interfaces" at bounding box center [456, 193] width 182 height 12
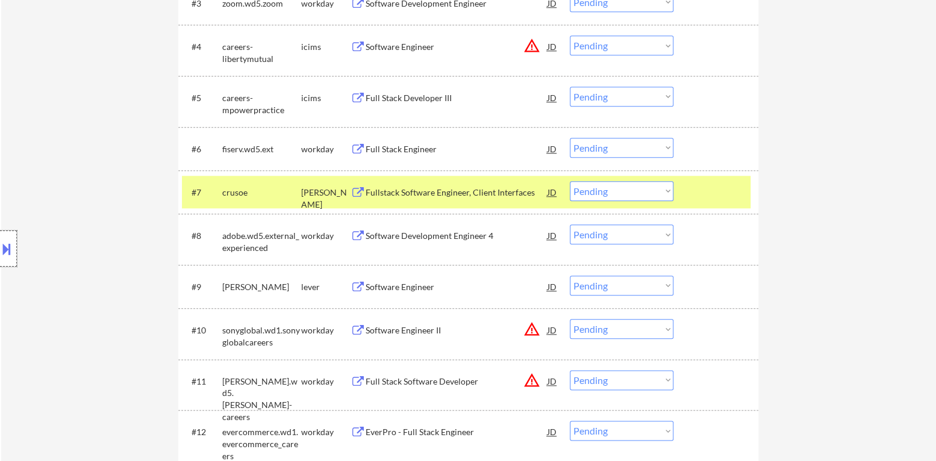
click at [0, 236] on div at bounding box center [8, 249] width 17 height 36
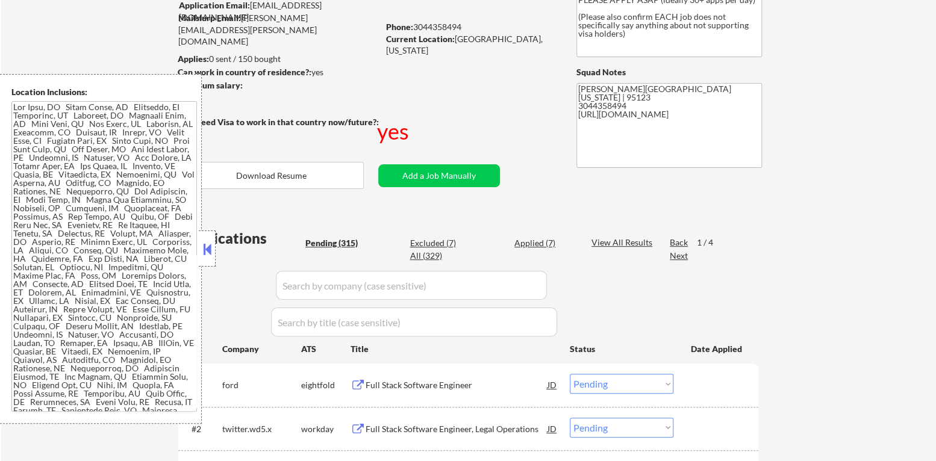
scroll to position [300, 0]
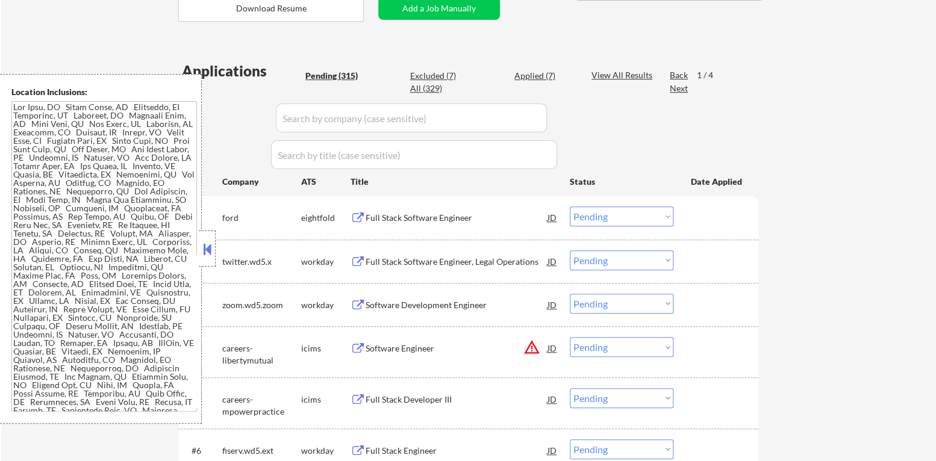
click at [207, 245] on button at bounding box center [206, 249] width 13 height 18
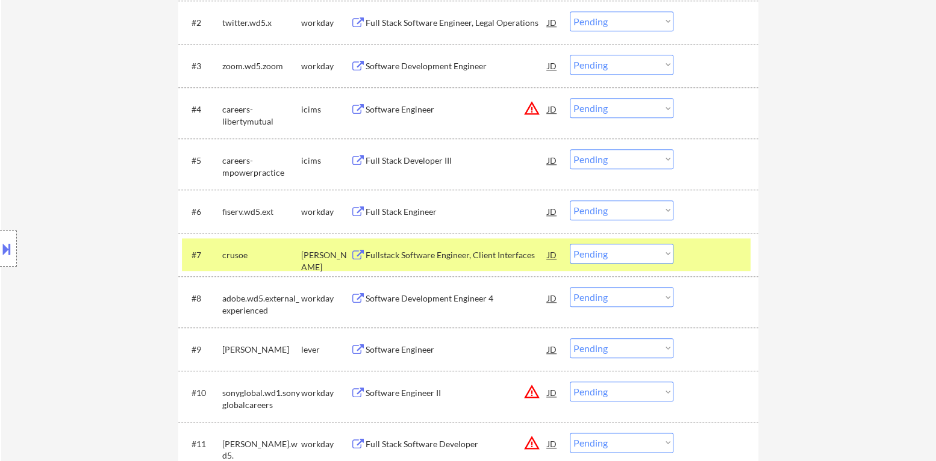
scroll to position [542, 0]
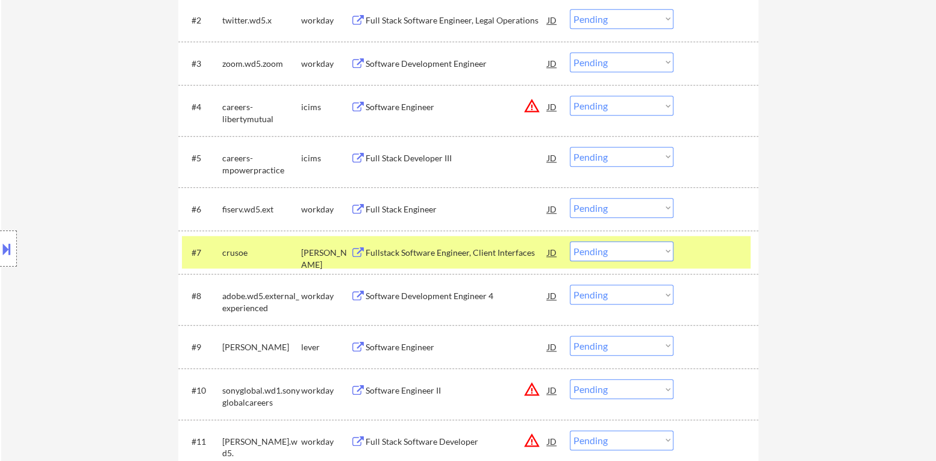
click at [608, 254] on select "Choose an option... Pending Applied Excluded (Questions) Excluded (Expired) Exc…" at bounding box center [622, 251] width 104 height 20
click at [465, 253] on div "Fullstack Software Engineer, Client Interfaces" at bounding box center [456, 253] width 182 height 12
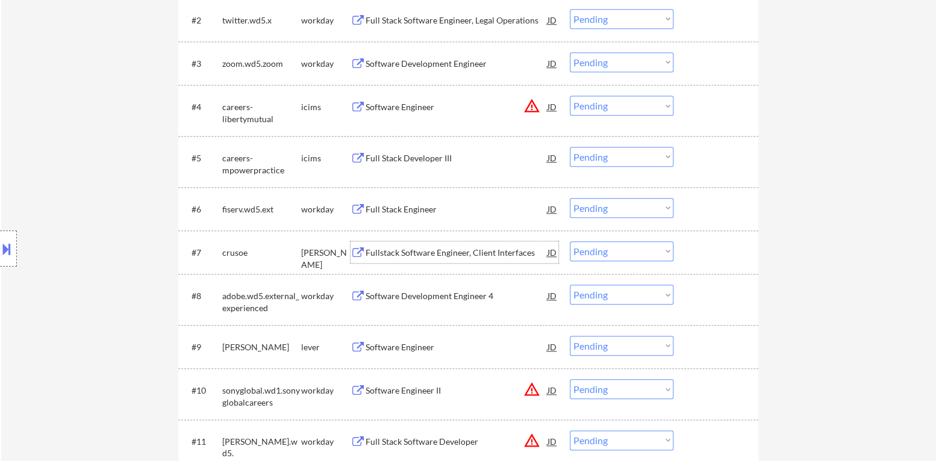
drag, startPoint x: 609, startPoint y: 248, endPoint x: 608, endPoint y: 258, distance: 9.7
click at [609, 248] on select "Choose an option... Pending Applied Excluded (Questions) Excluded (Expired) Exc…" at bounding box center [622, 251] width 104 height 20
click at [570, 241] on select "Choose an option... Pending Applied Excluded (Questions) Excluded (Expired) Exc…" at bounding box center [622, 251] width 104 height 20
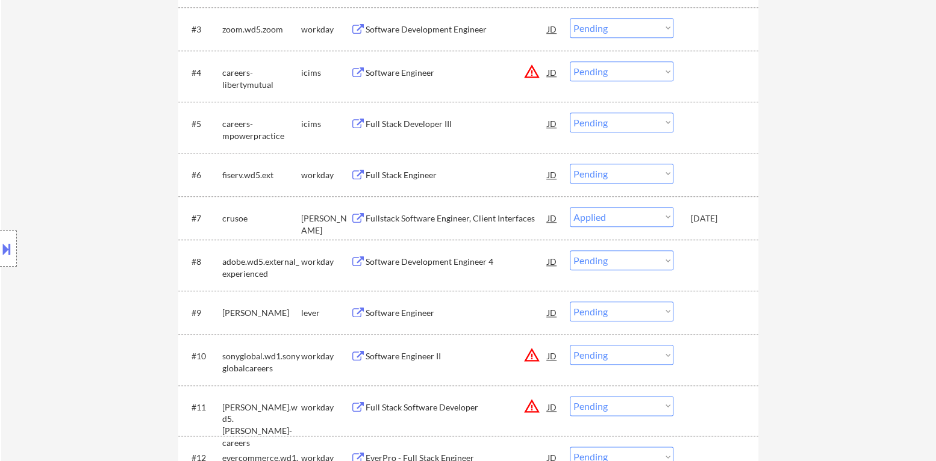
scroll to position [602, 0]
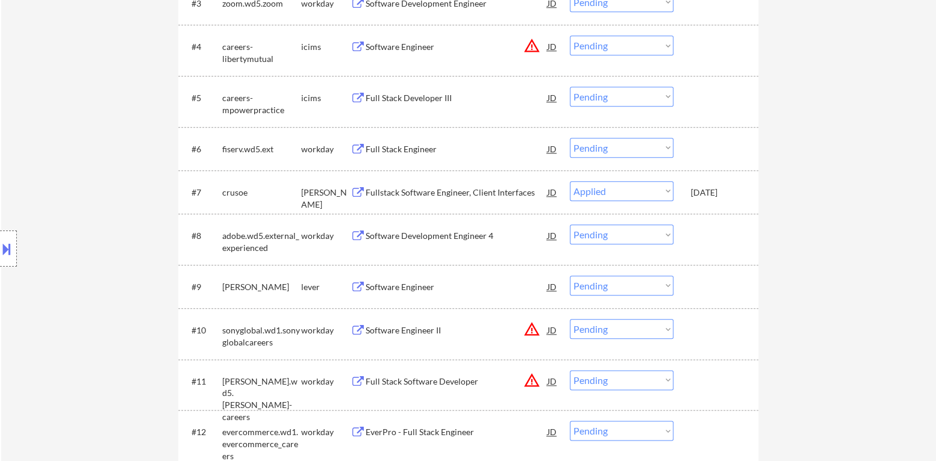
select select ""pending""
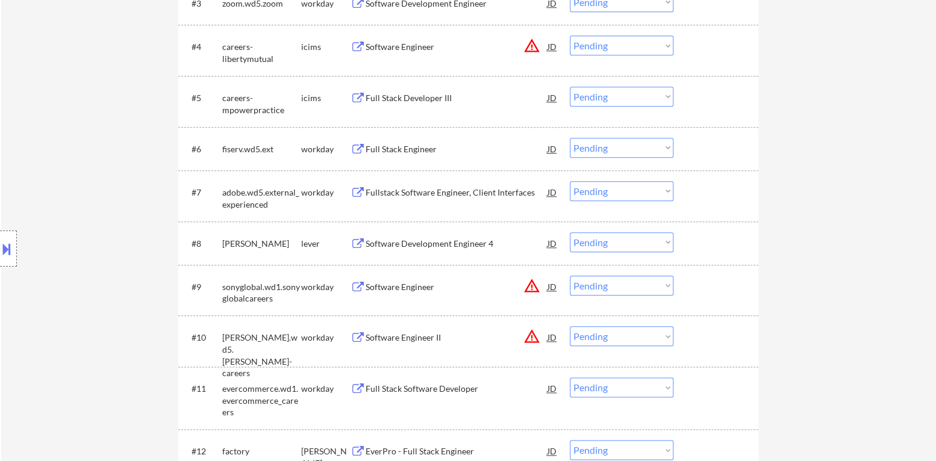
click at [441, 234] on div "Software Development Engineer 4" at bounding box center [456, 243] width 182 height 22
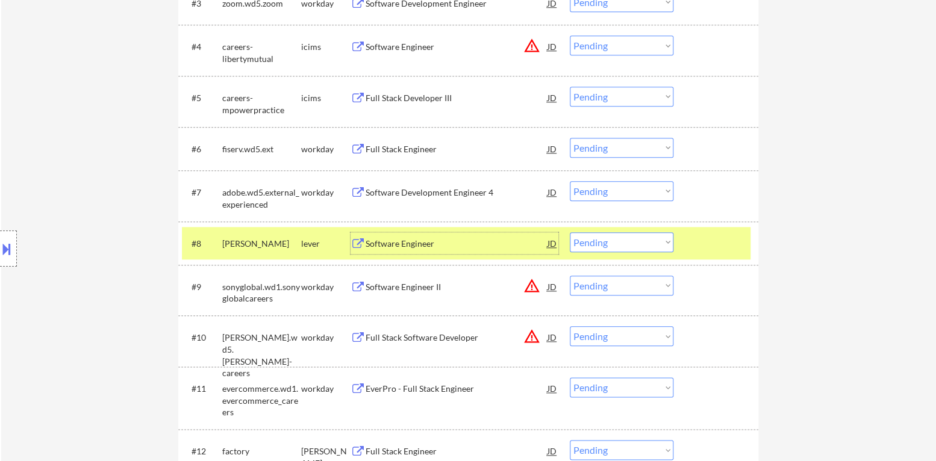
click at [712, 244] on div at bounding box center [717, 243] width 53 height 22
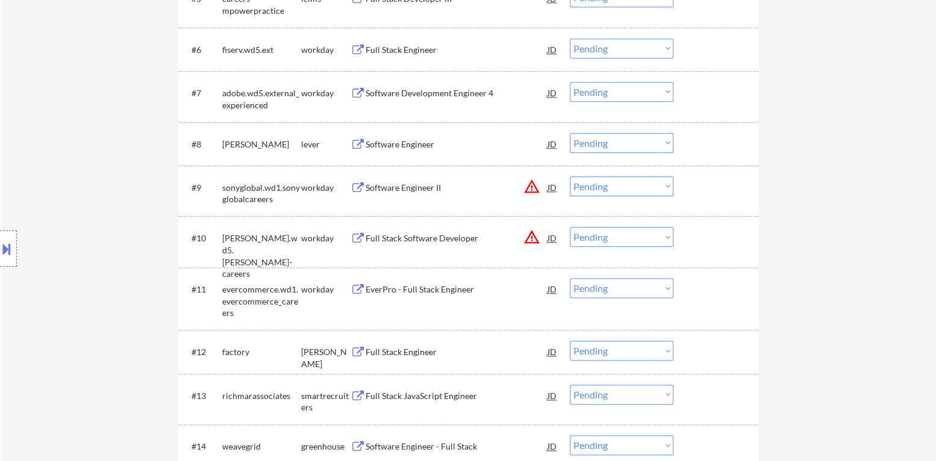
scroll to position [723, 0]
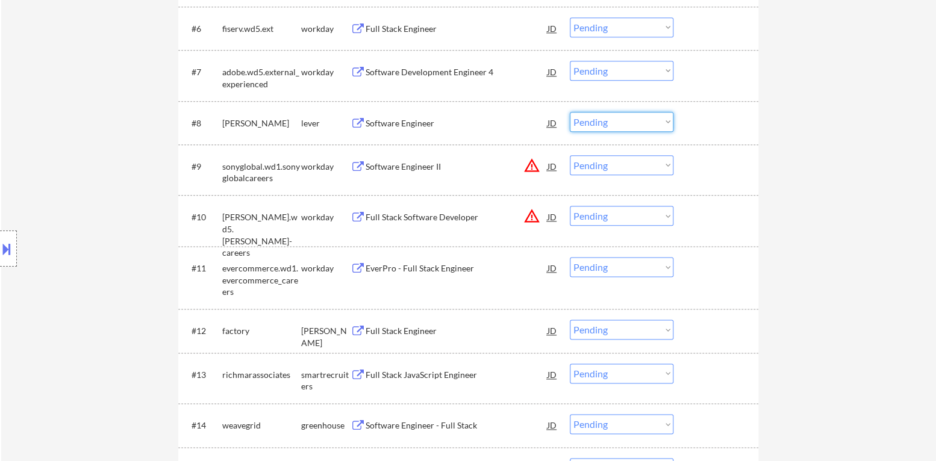
click at [593, 122] on select "Choose an option... Pending Applied Excluded (Questions) Excluded (Expired) Exc…" at bounding box center [622, 122] width 104 height 20
click at [570, 112] on select "Choose an option... Pending Applied Excluded (Questions) Excluded (Expired) Exc…" at bounding box center [622, 122] width 104 height 20
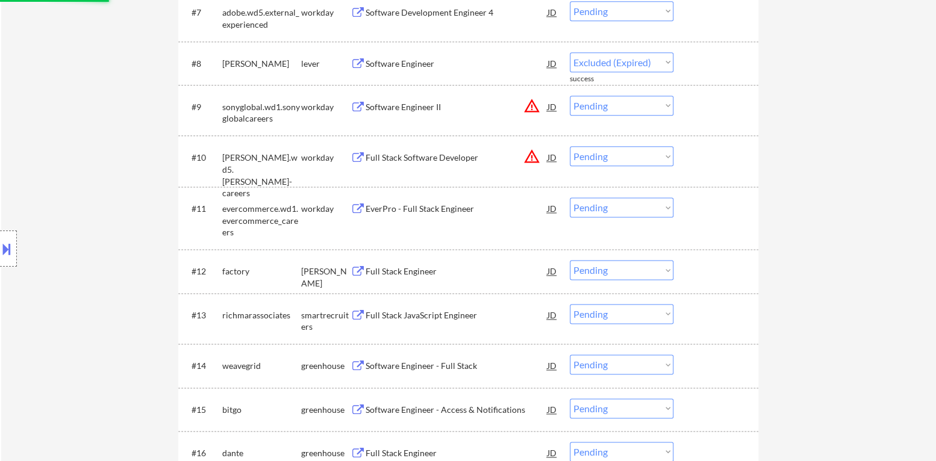
select select ""pending""
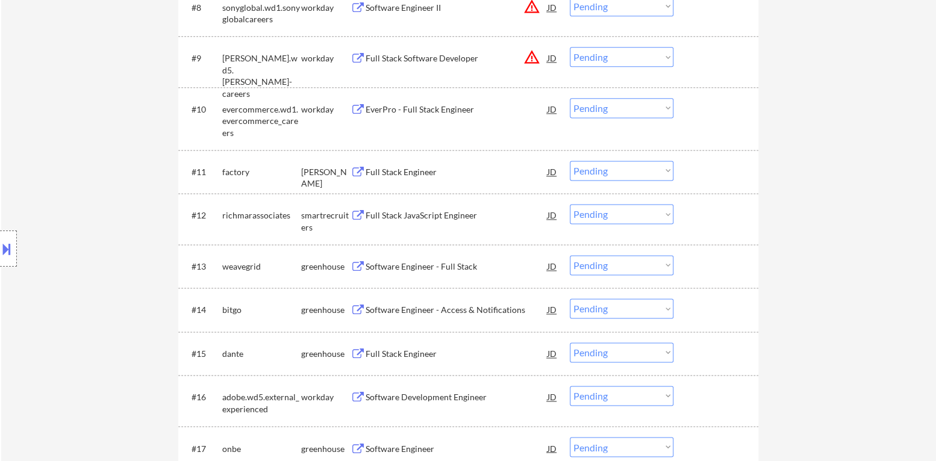
scroll to position [842, 0]
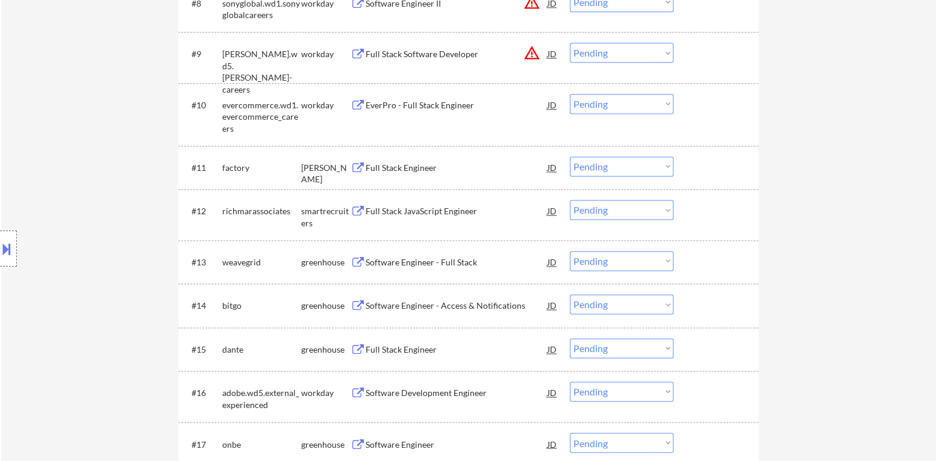
click at [436, 166] on div "Full Stack Engineer" at bounding box center [456, 168] width 182 height 12
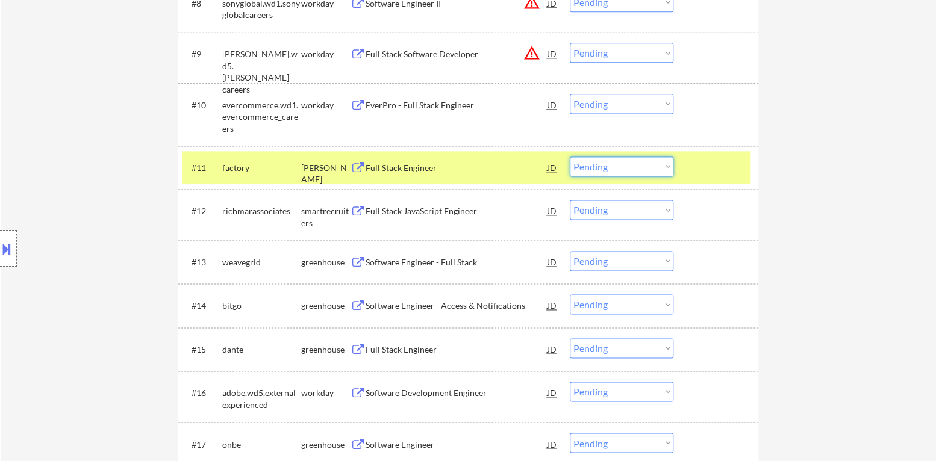
click at [630, 168] on select "Choose an option... Pending Applied Excluded (Questions) Excluded (Expired) Exc…" at bounding box center [622, 167] width 104 height 20
click at [570, 157] on select "Choose an option... Pending Applied Excluded (Questions) Excluded (Expired) Exc…" at bounding box center [622, 167] width 104 height 20
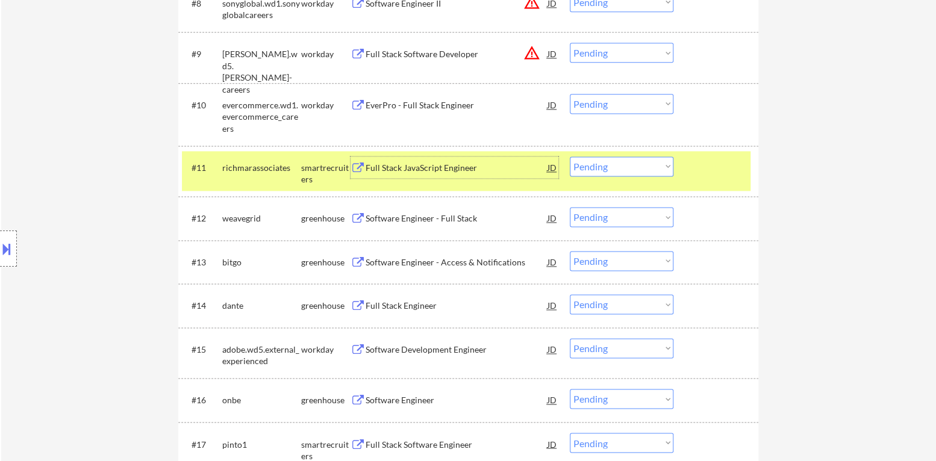
click at [428, 167] on div "Full Stack JavaScript Engineer" at bounding box center [456, 168] width 182 height 12
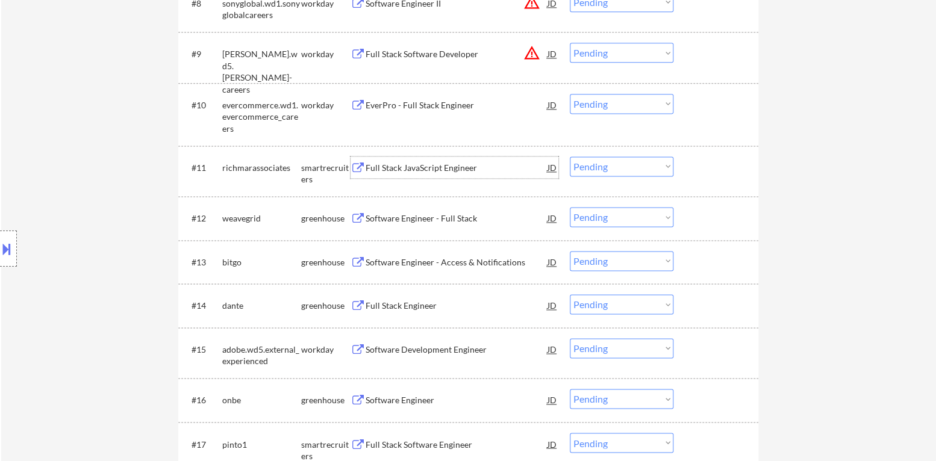
click at [451, 170] on div "Full Stack JavaScript Engineer" at bounding box center [456, 168] width 182 height 12
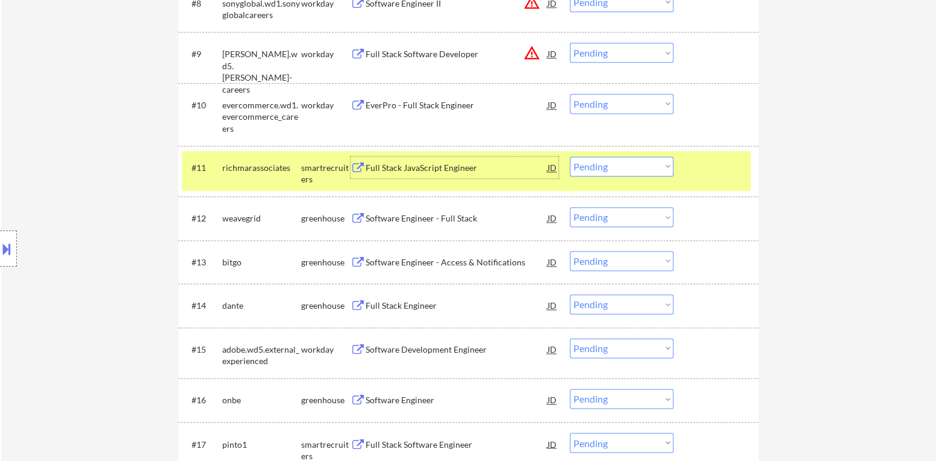
click at [616, 169] on select "Choose an option... Pending Applied Excluded (Questions) Excluded (Expired) Exc…" at bounding box center [622, 167] width 104 height 20
click at [570, 157] on select "Choose an option... Pending Applied Excluded (Questions) Excluded (Expired) Exc…" at bounding box center [622, 167] width 104 height 20
click at [703, 169] on div at bounding box center [717, 168] width 53 height 22
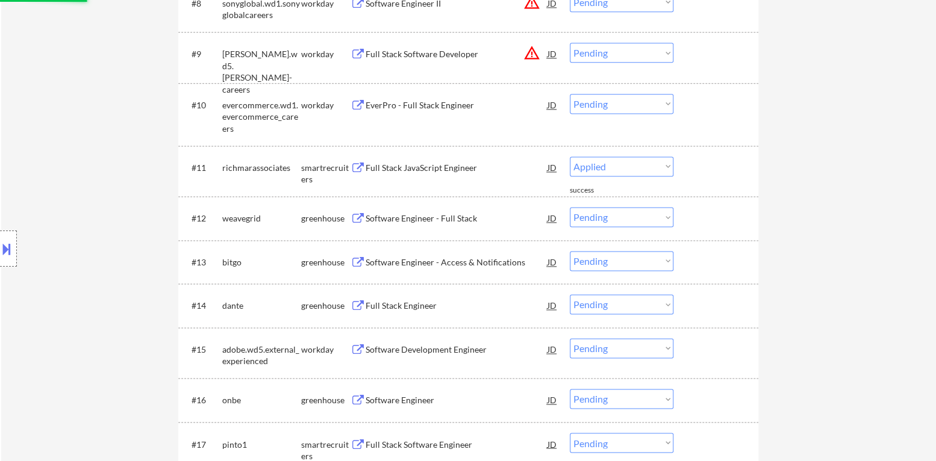
select select ""pending""
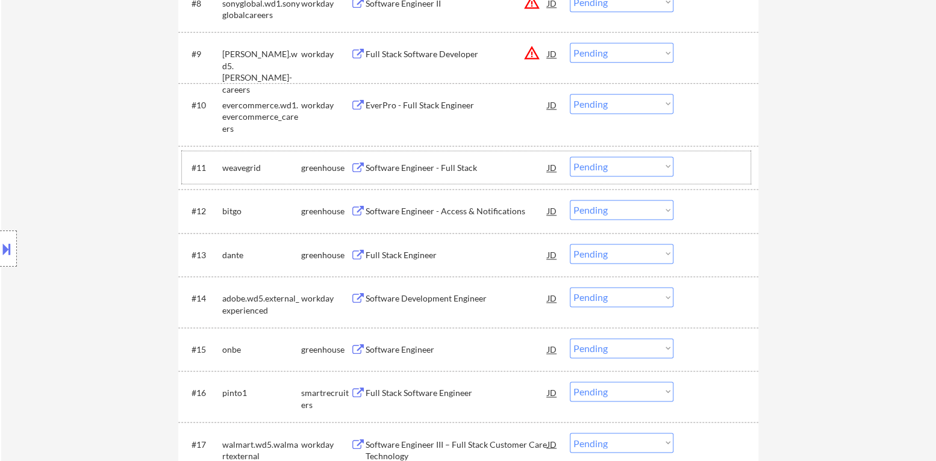
click at [715, 173] on div at bounding box center [717, 168] width 53 height 22
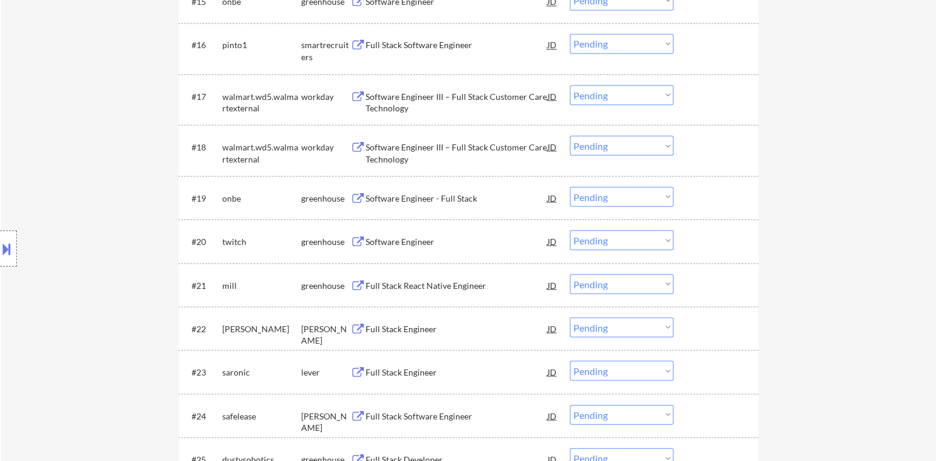
scroll to position [1191, 0]
